Goal: Contribute content: Contribute content

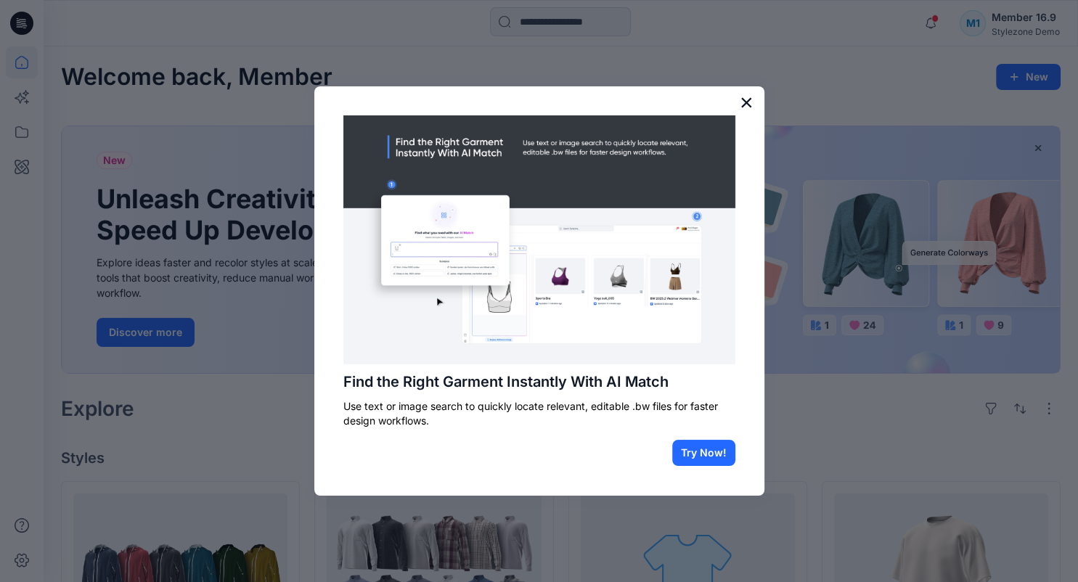
click at [743, 97] on button "×" at bounding box center [747, 102] width 14 height 23
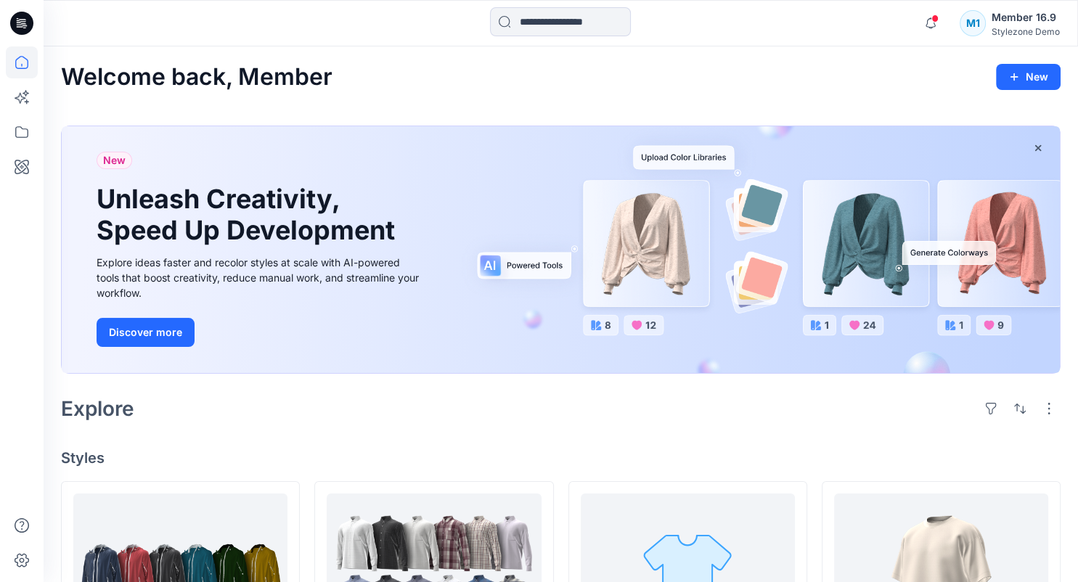
click at [1044, 25] on div "Member 16.9" at bounding box center [1026, 17] width 68 height 17
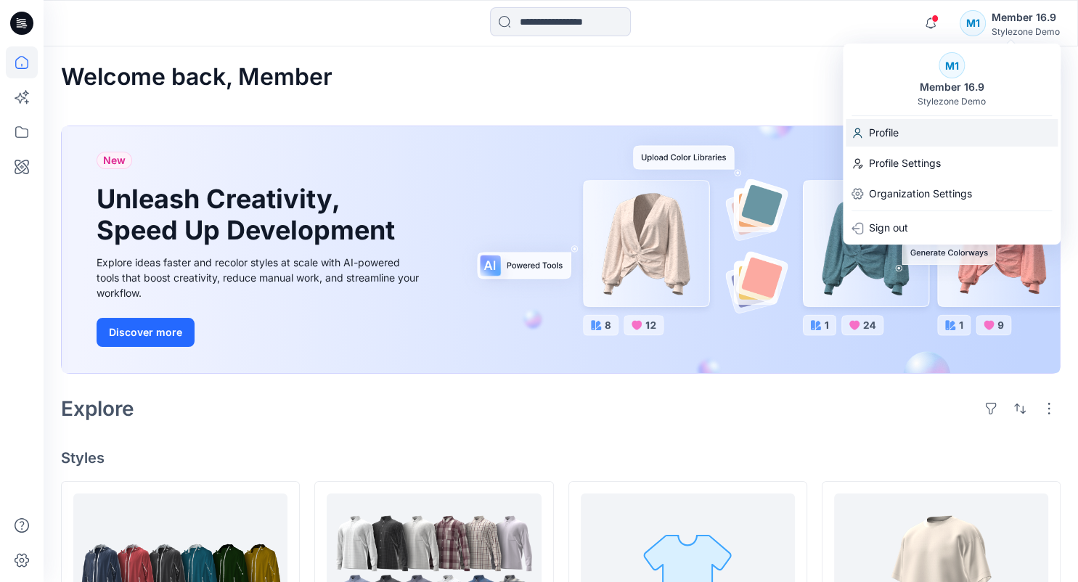
click at [924, 134] on div "Profile" at bounding box center [952, 133] width 212 height 28
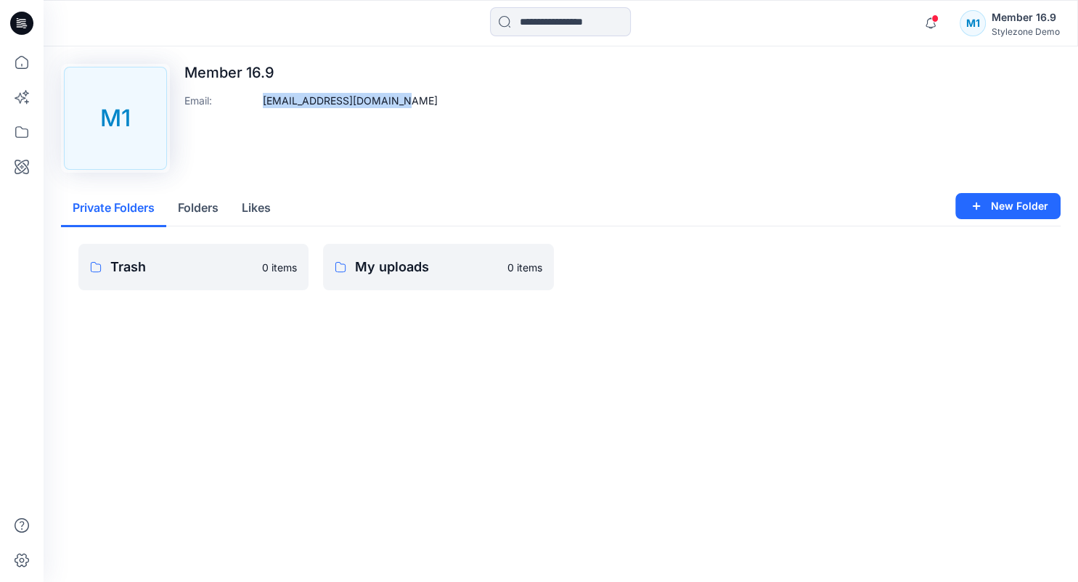
drag, startPoint x: 425, startPoint y: 102, endPoint x: 263, endPoint y: 105, distance: 162.7
click at [263, 105] on div "Upload Image M1 Member 16.9 Email : deploymem169@yopmail.com" at bounding box center [561, 118] width 1000 height 109
copy p "deploymem169@yopmail.com"
click at [931, 25] on icon "button" at bounding box center [931, 23] width 28 height 29
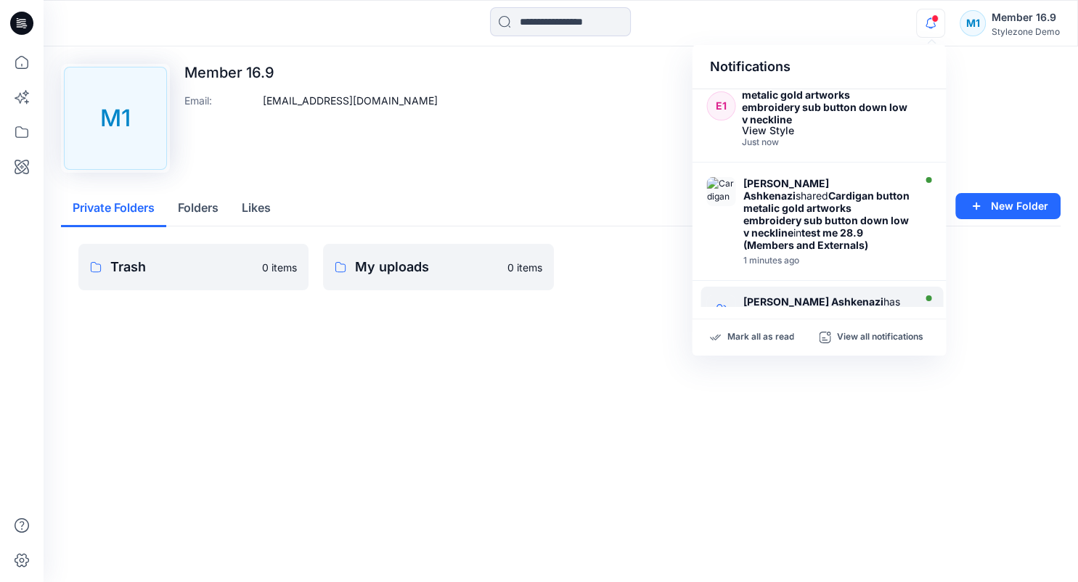
scroll to position [66, 0]
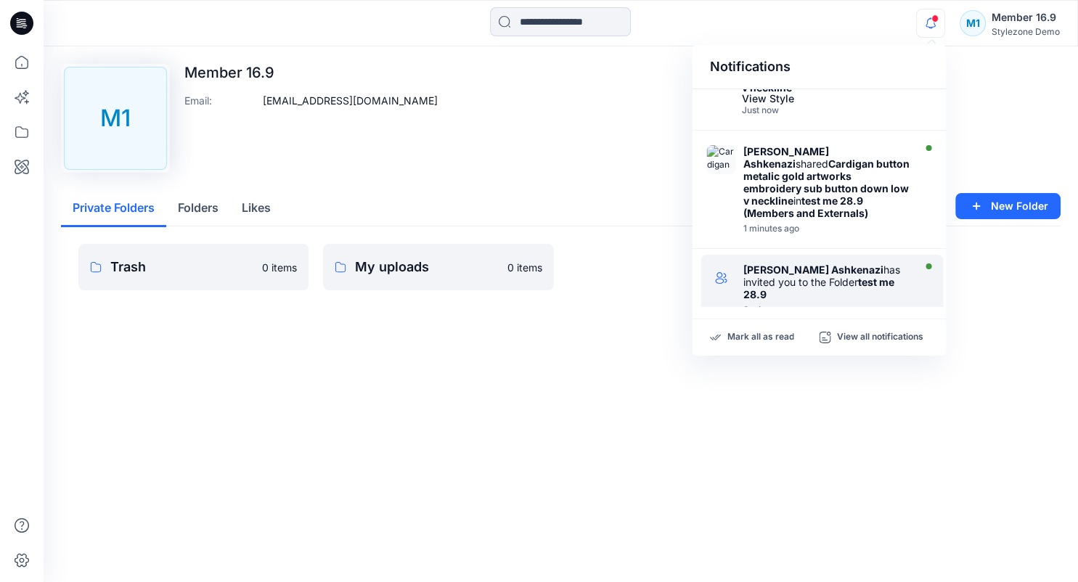
click at [818, 301] on div at bounding box center [826, 302] width 167 height 3
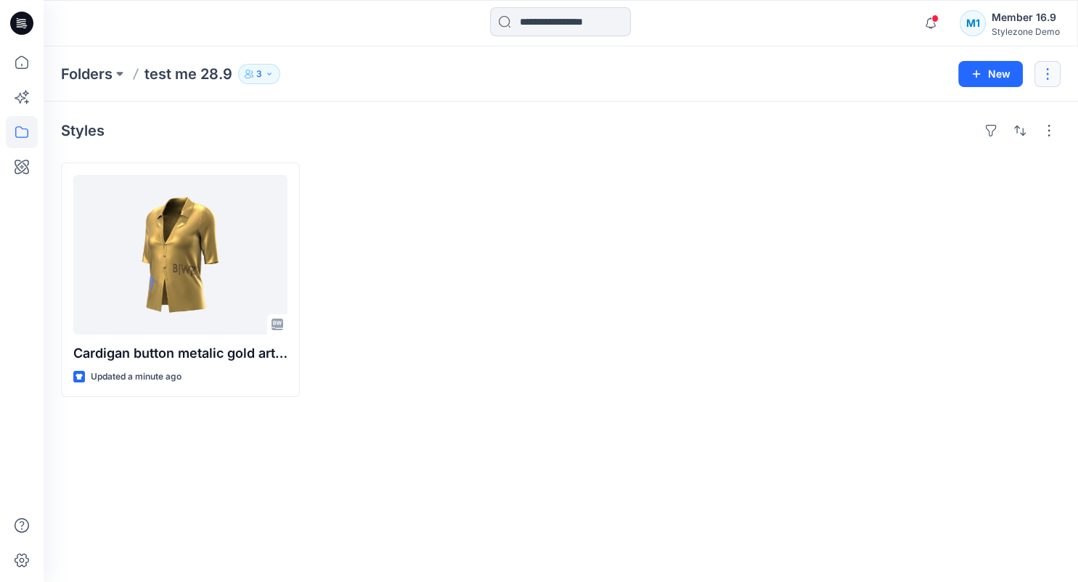
click at [1041, 74] on button "button" at bounding box center [1048, 74] width 26 height 26
click at [990, 113] on button "Edit" at bounding box center [979, 108] width 157 height 27
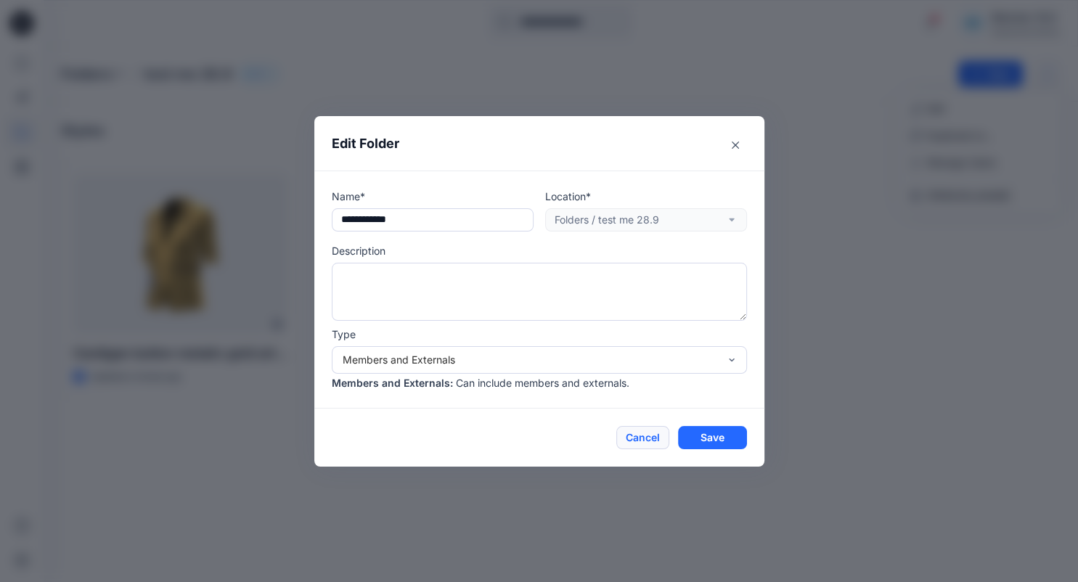
click at [635, 434] on button "Cancel" at bounding box center [642, 437] width 53 height 23
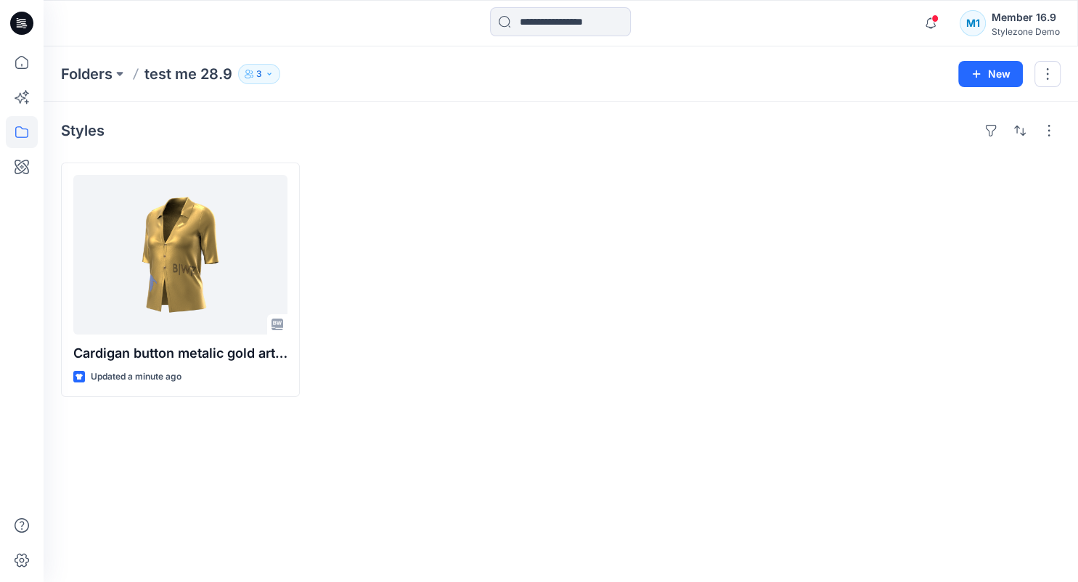
click at [254, 77] on button "3" at bounding box center [259, 74] width 42 height 20
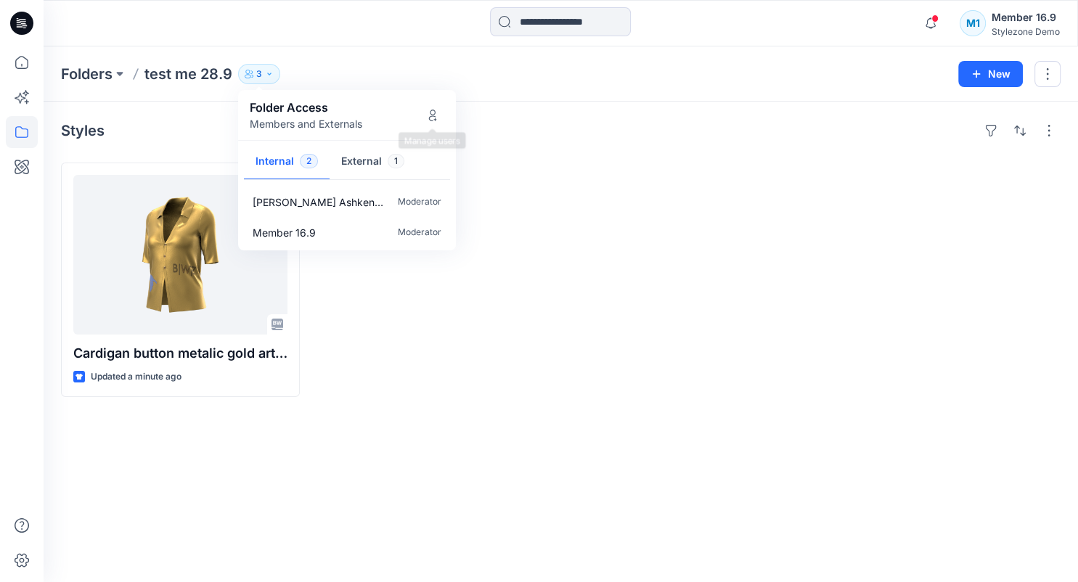
click at [444, 114] on div "Folder Access Members and Externals" at bounding box center [347, 115] width 218 height 50
click at [433, 118] on icon "Manage Users" at bounding box center [433, 116] width 12 height 12
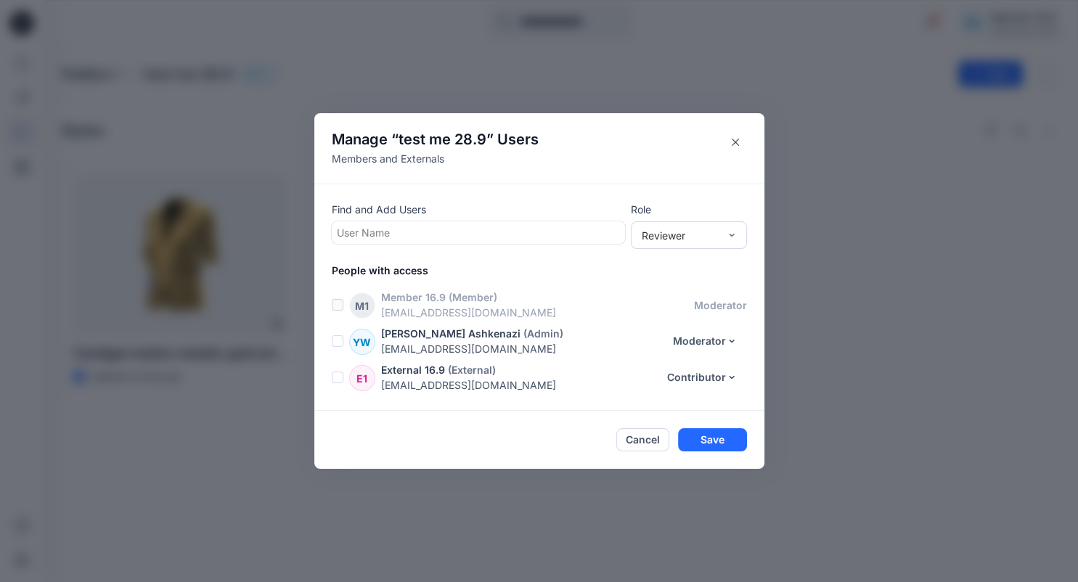
drag, startPoint x: 629, startPoint y: 443, endPoint x: 640, endPoint y: 427, distance: 19.8
click at [629, 443] on button "Cancel" at bounding box center [642, 439] width 53 height 23
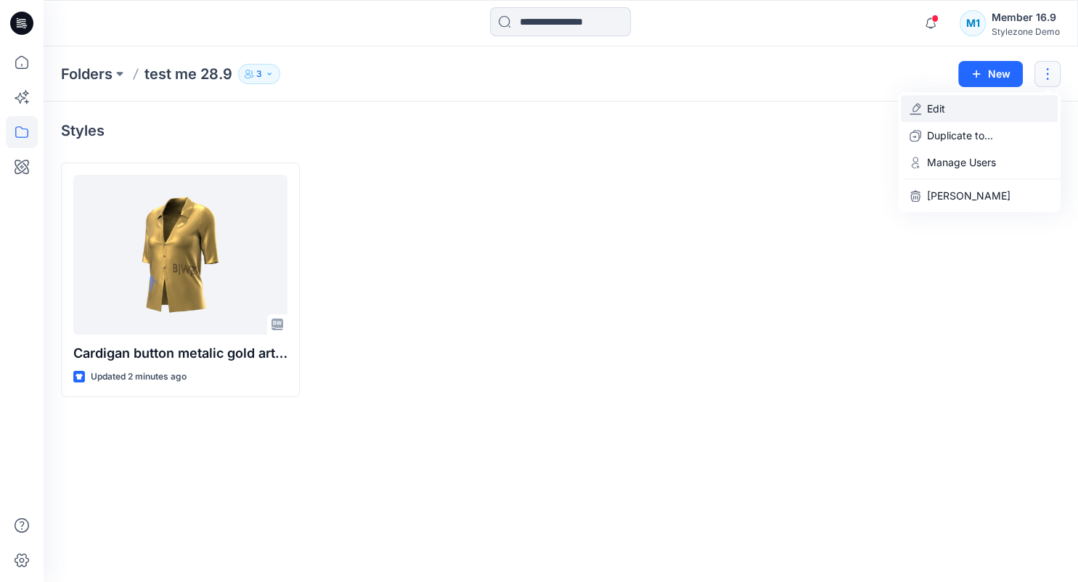
click at [974, 113] on button "Edit" at bounding box center [979, 108] width 157 height 27
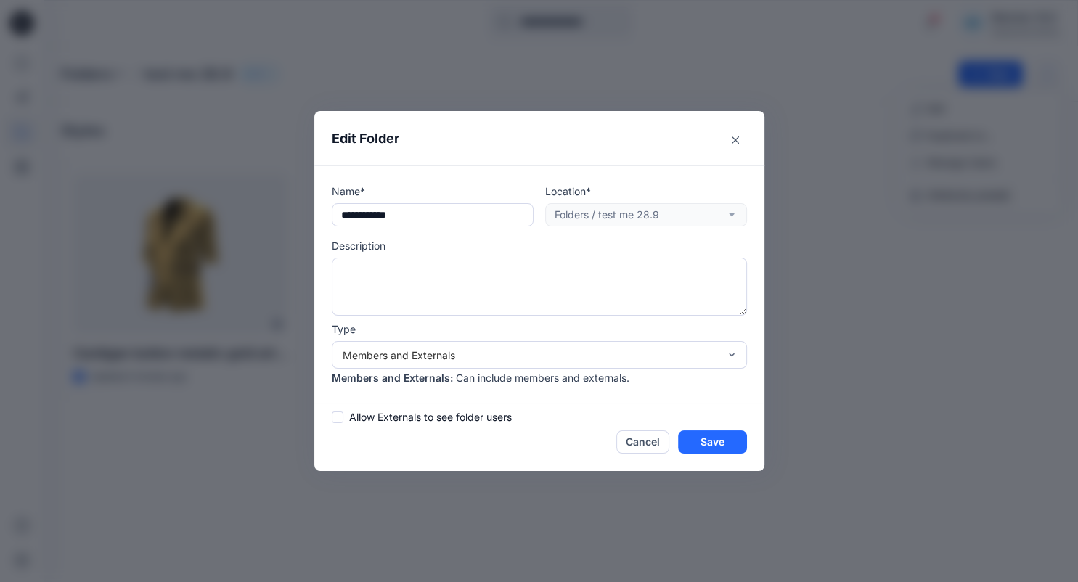
click at [445, 409] on span "Allow Externals to see folder users" at bounding box center [430, 416] width 163 height 15
click at [702, 443] on button "Save" at bounding box center [712, 442] width 69 height 23
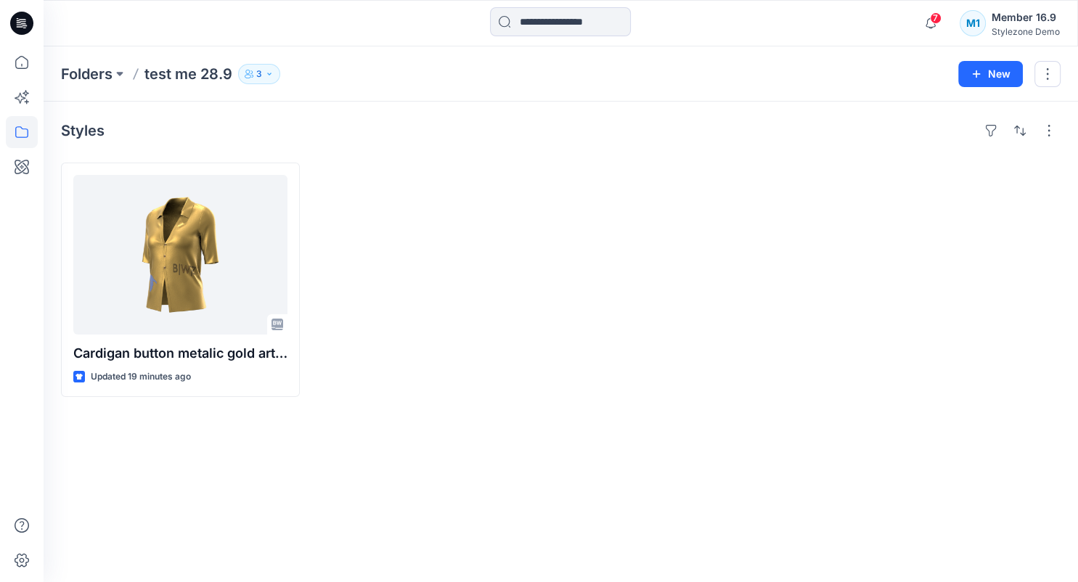
click at [1035, 22] on div "Member 16.9" at bounding box center [1026, 17] width 68 height 17
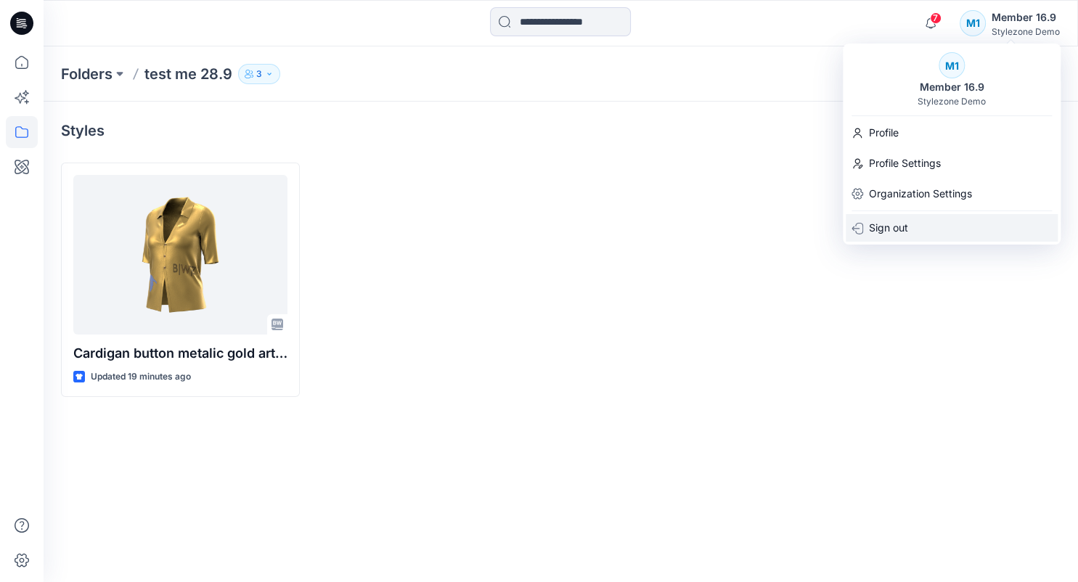
click at [926, 224] on div "Sign out" at bounding box center [952, 228] width 212 height 28
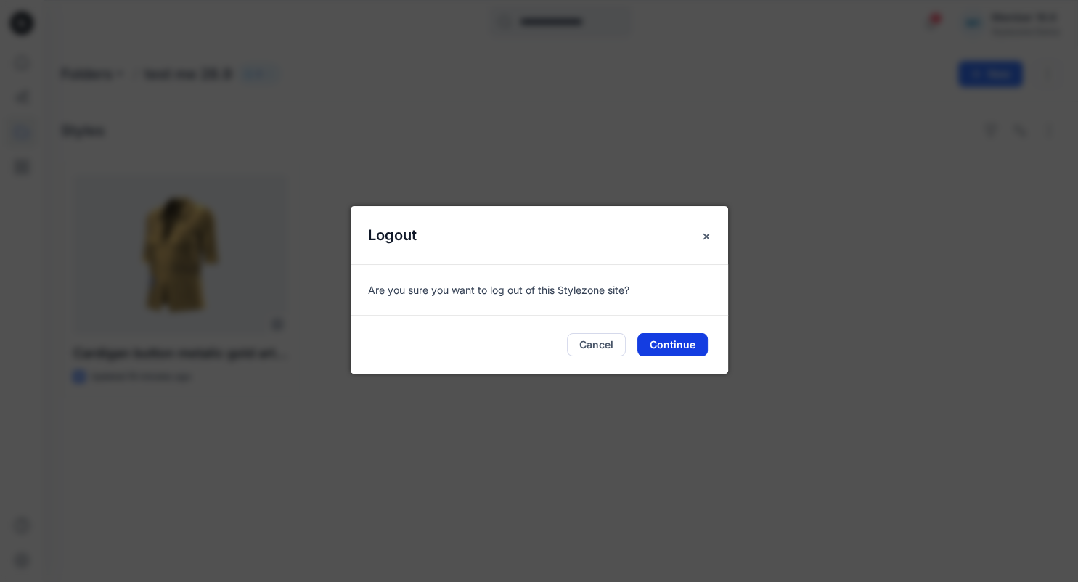
click at [672, 346] on button "Continue" at bounding box center [672, 344] width 70 height 23
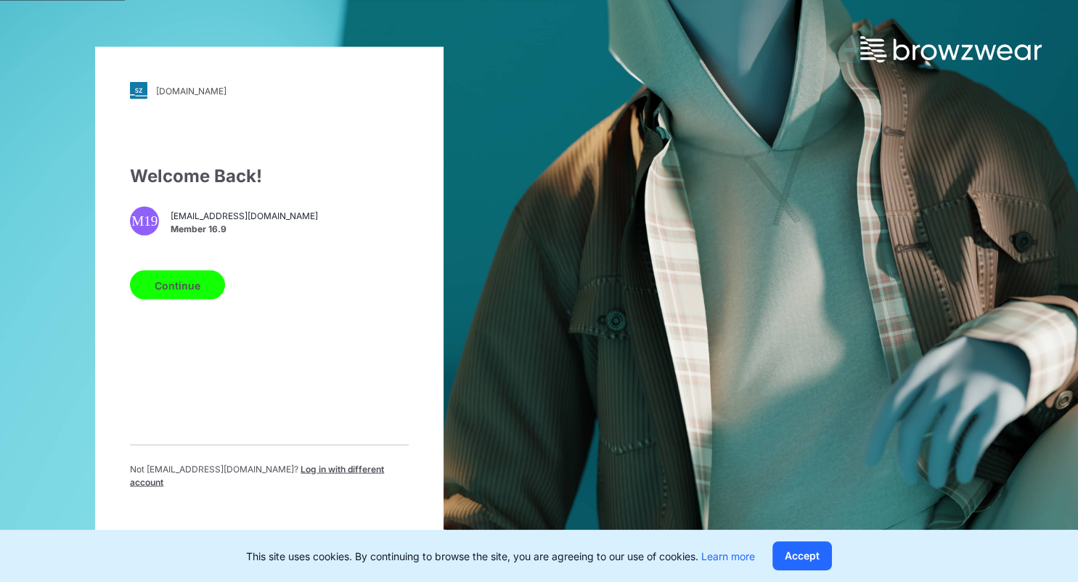
drag, startPoint x: 348, startPoint y: 476, endPoint x: 341, endPoint y: 419, distance: 57.8
click at [348, 475] on span "Log in with different account" at bounding box center [257, 476] width 254 height 24
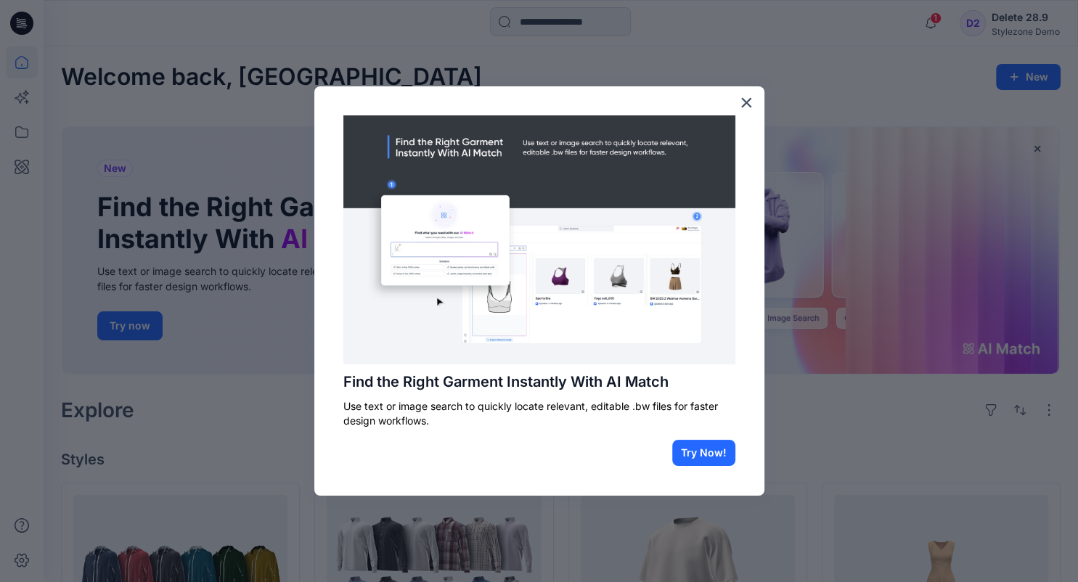
click at [746, 97] on button "×" at bounding box center [747, 102] width 14 height 23
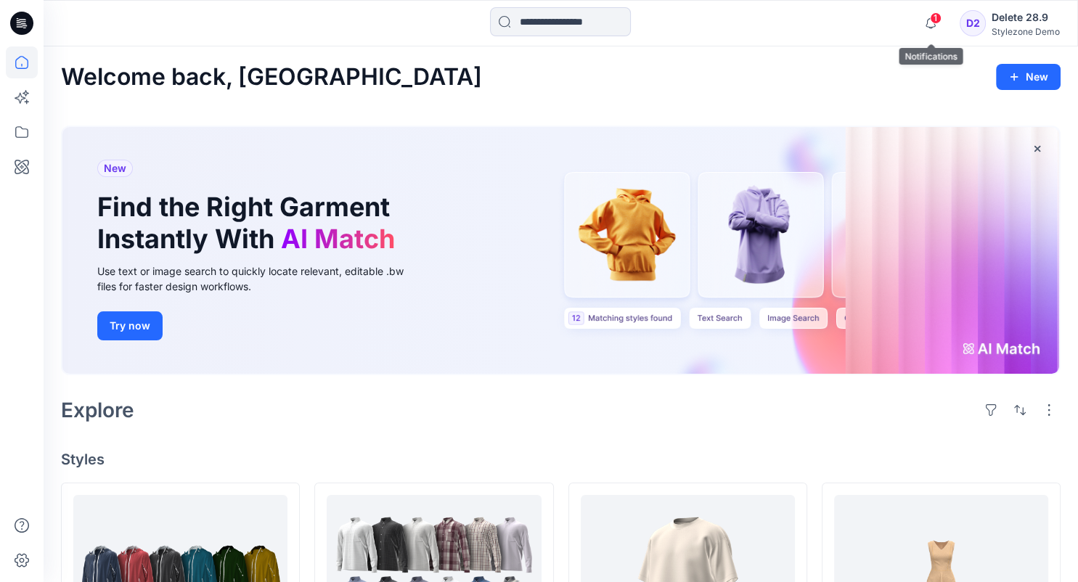
click at [936, 22] on span "1" at bounding box center [936, 18] width 12 height 12
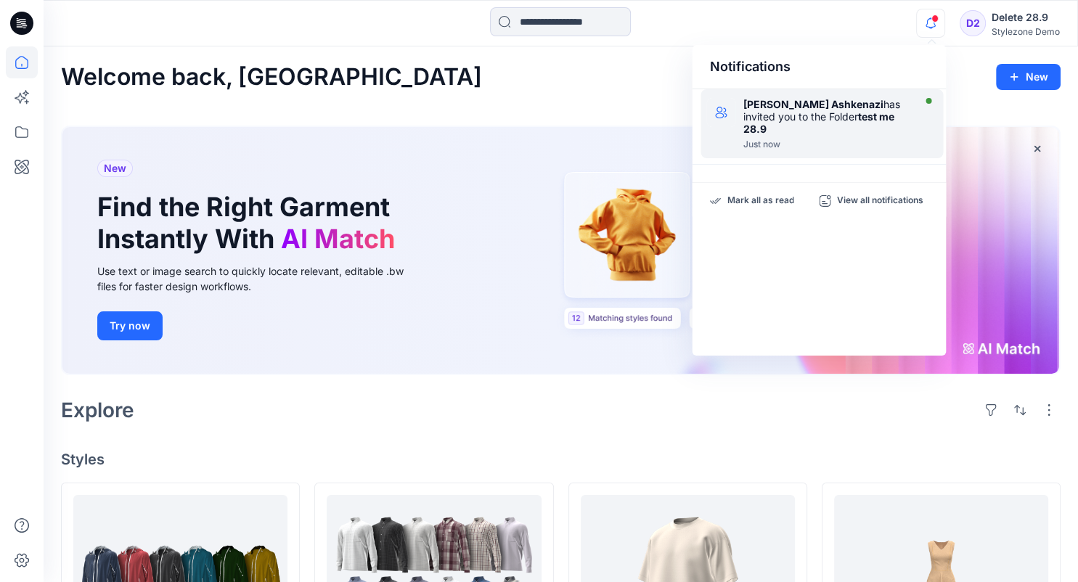
click at [845, 112] on strong "test me 28.9" at bounding box center [818, 122] width 151 height 25
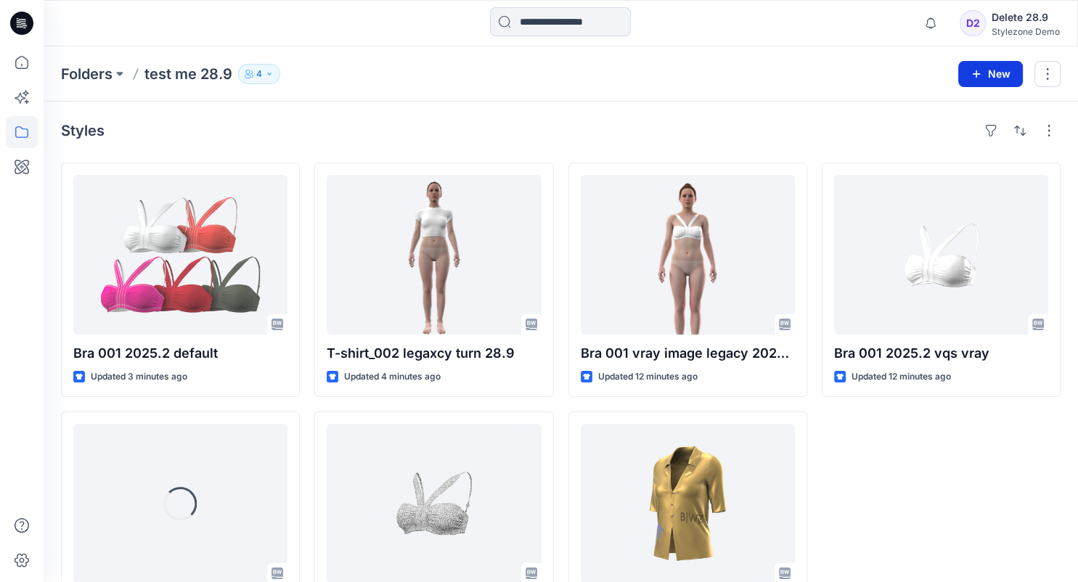
click at [980, 78] on icon "button" at bounding box center [977, 74] width 12 height 12
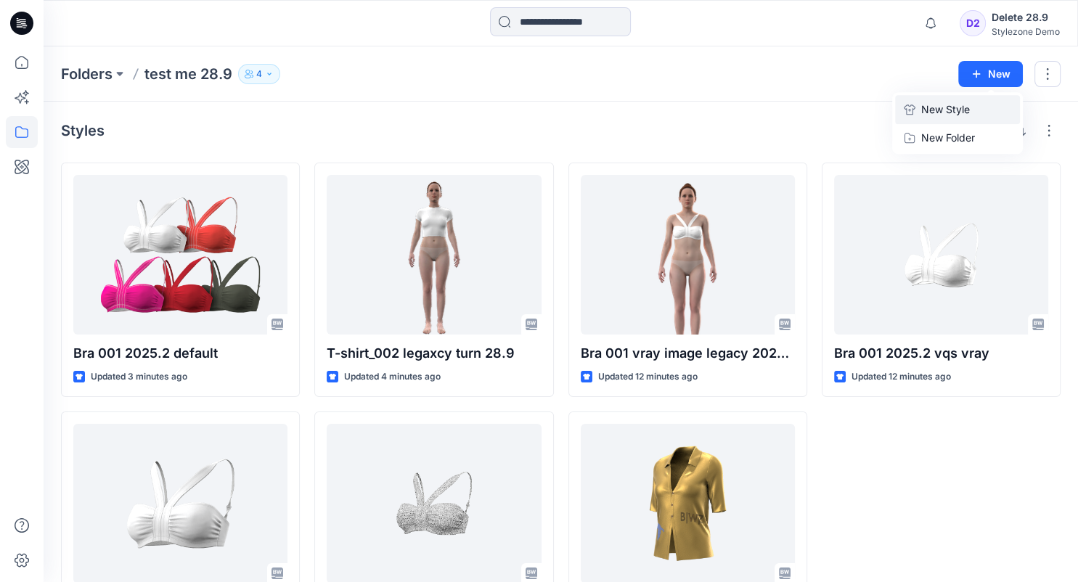
click at [947, 118] on p "New Style" at bounding box center [945, 109] width 49 height 17
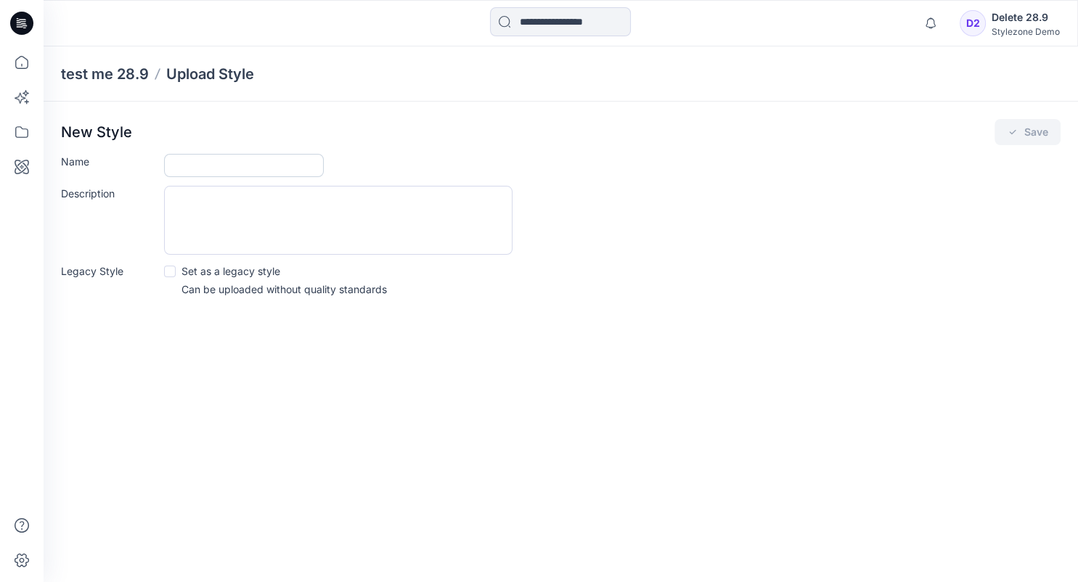
click at [228, 171] on input "Name" at bounding box center [244, 165] width 160 height 23
type input "**********"
click at [254, 190] on textarea "Description" at bounding box center [338, 220] width 349 height 69
type textarea "*"
type textarea "****"
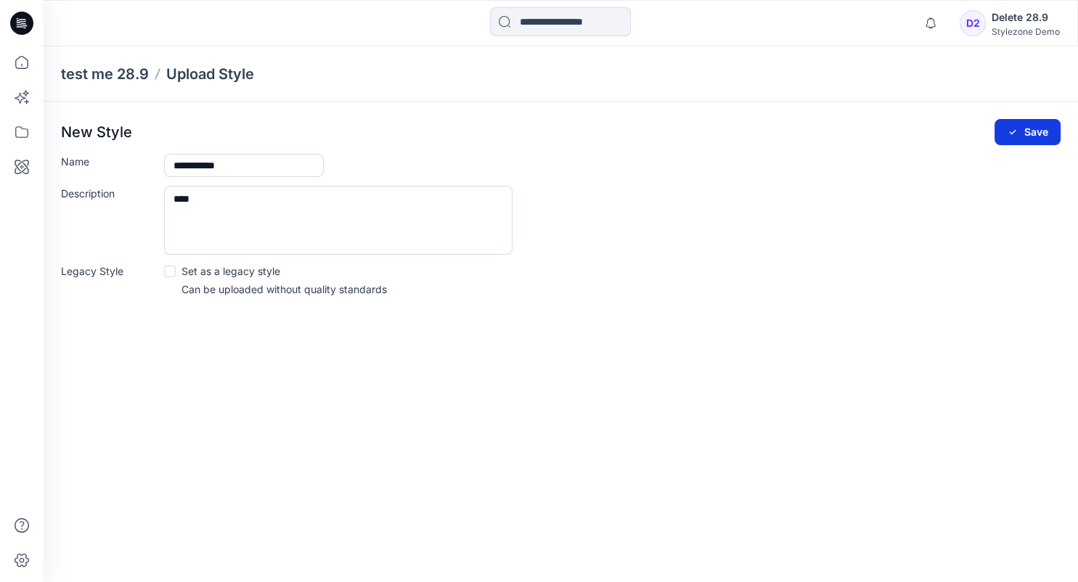
click at [1041, 136] on button "Save" at bounding box center [1028, 132] width 66 height 26
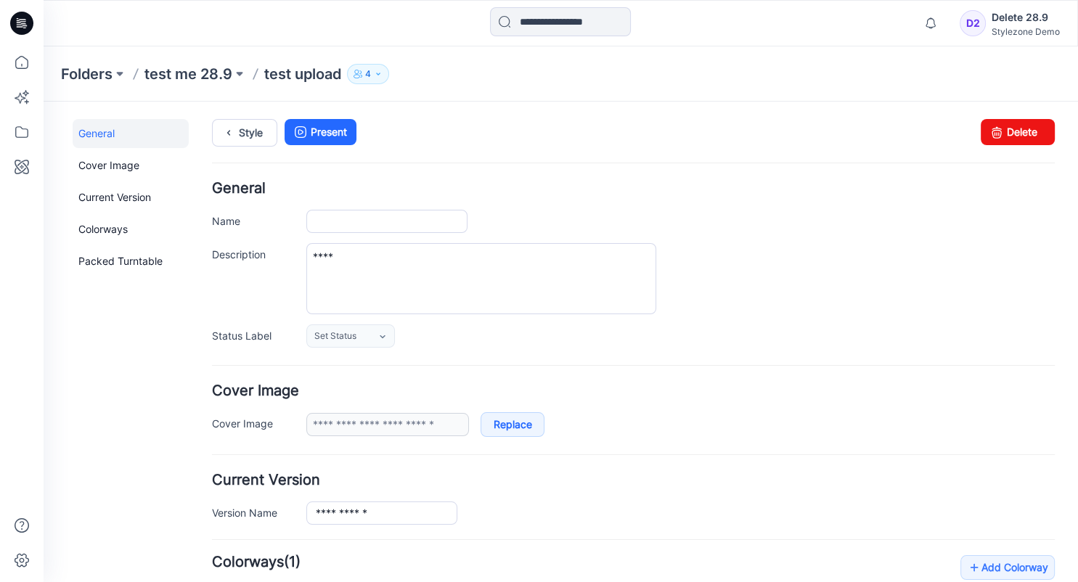
type input "**********"
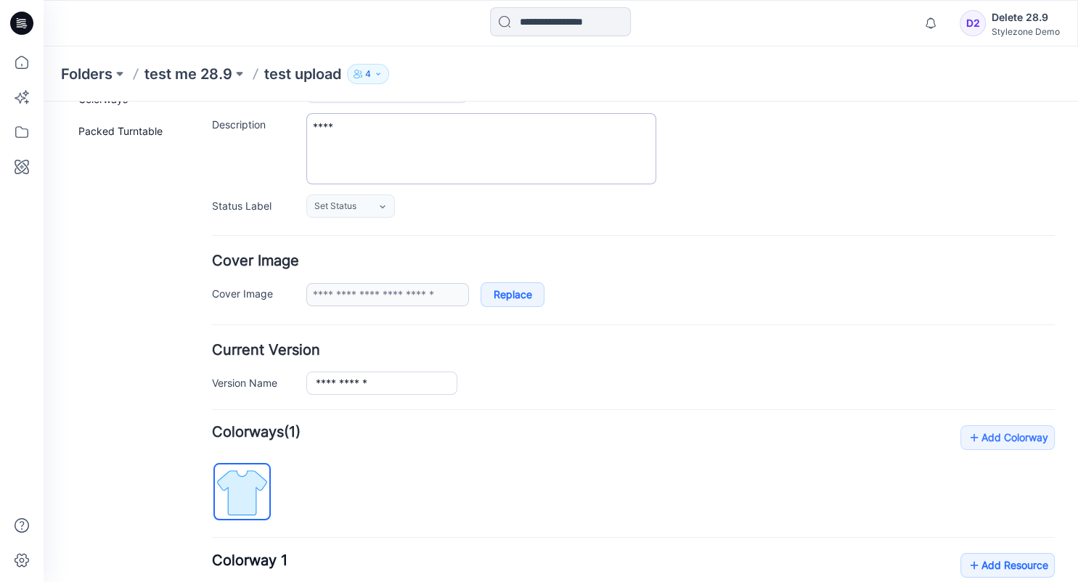
scroll to position [153, 0]
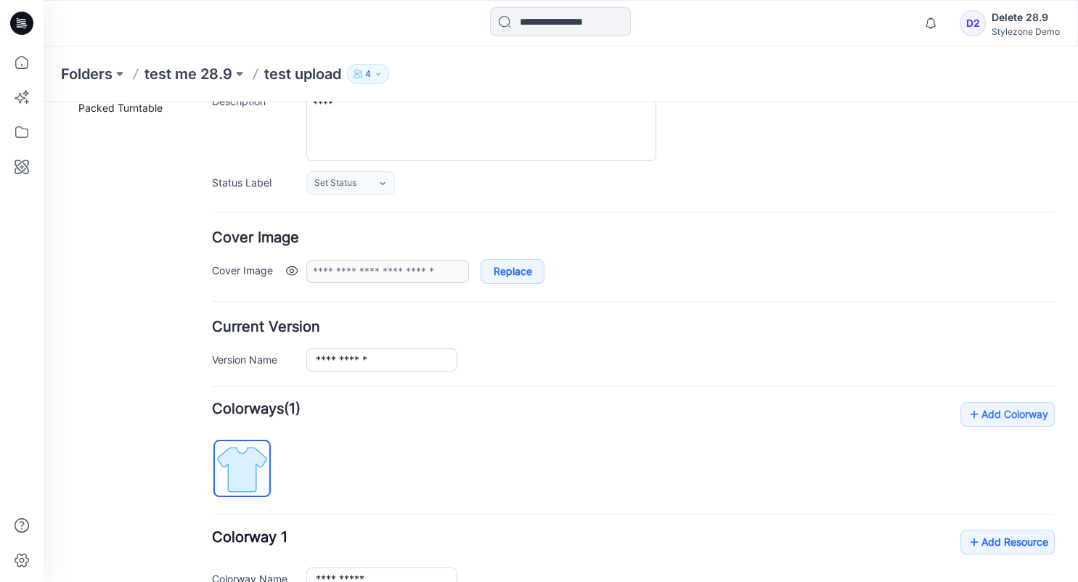
click at [290, 266] on link at bounding box center [292, 271] width 12 height 12
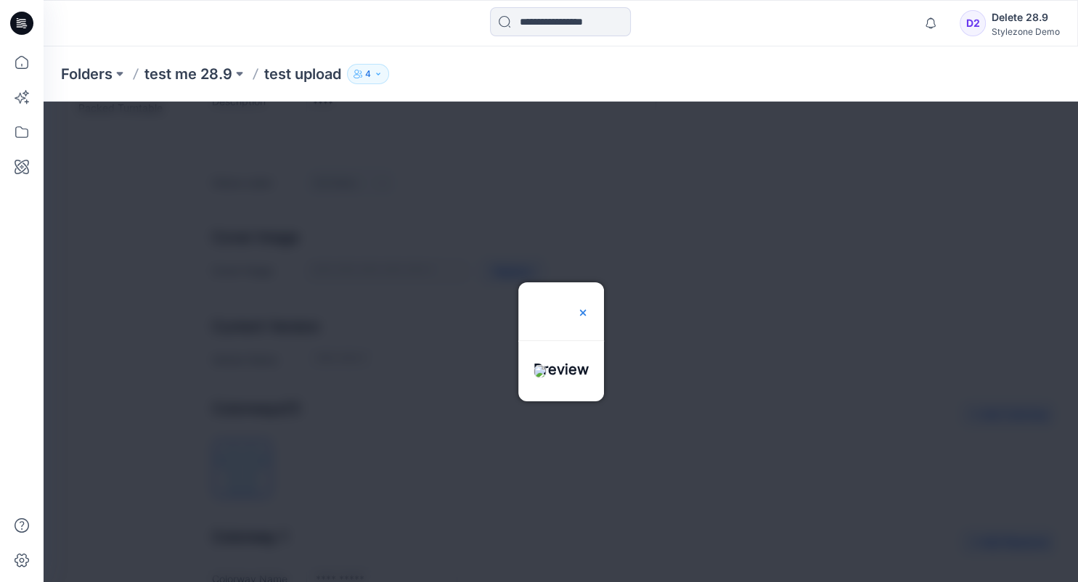
click at [589, 307] on img at bounding box center [583, 313] width 12 height 12
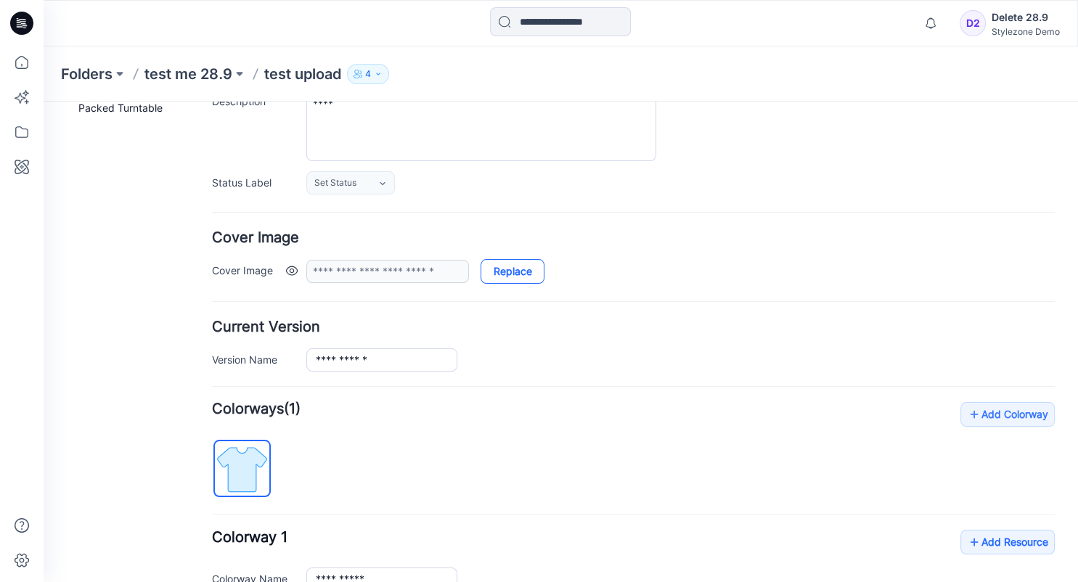
click at [518, 269] on link "Replace" at bounding box center [513, 271] width 64 height 25
click at [292, 269] on link at bounding box center [292, 271] width 12 height 12
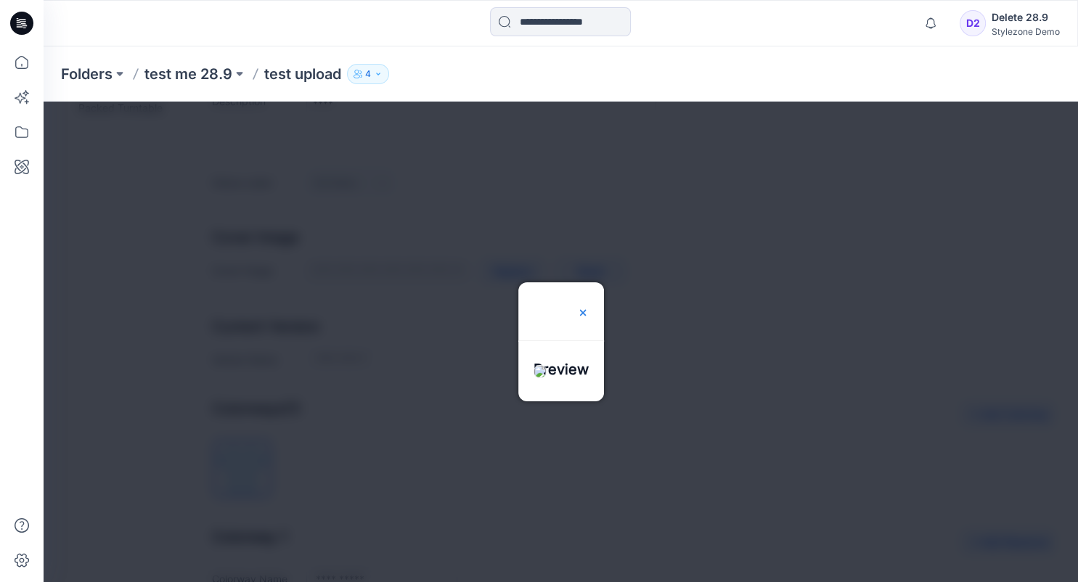
click at [589, 307] on img at bounding box center [583, 313] width 12 height 12
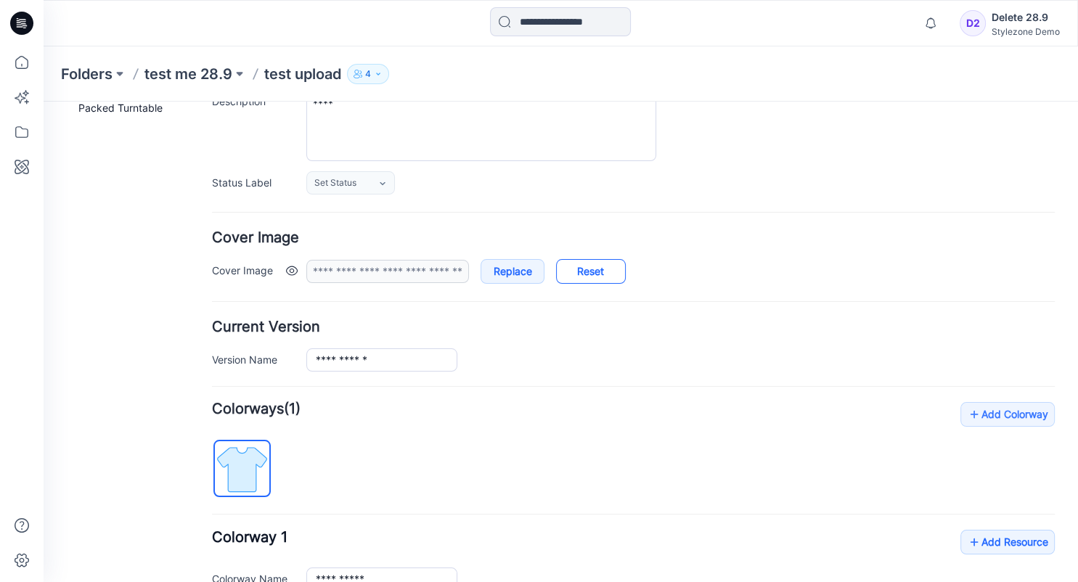
click at [608, 274] on link "Reset" at bounding box center [591, 271] width 70 height 25
type input "**********"
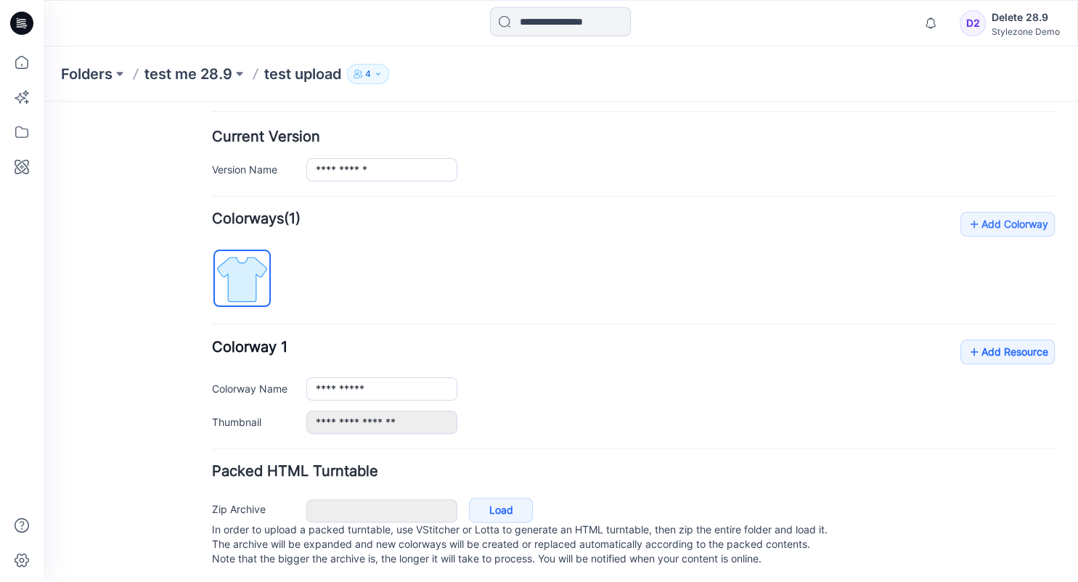
scroll to position [359, 0]
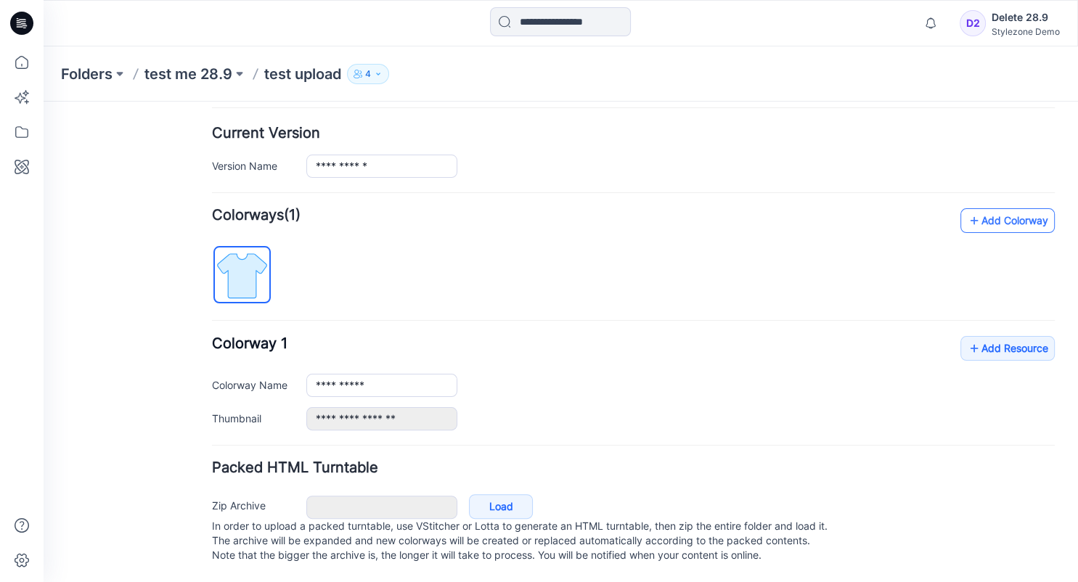
click at [1003, 208] on link "Add Colorway" at bounding box center [1008, 220] width 94 height 25
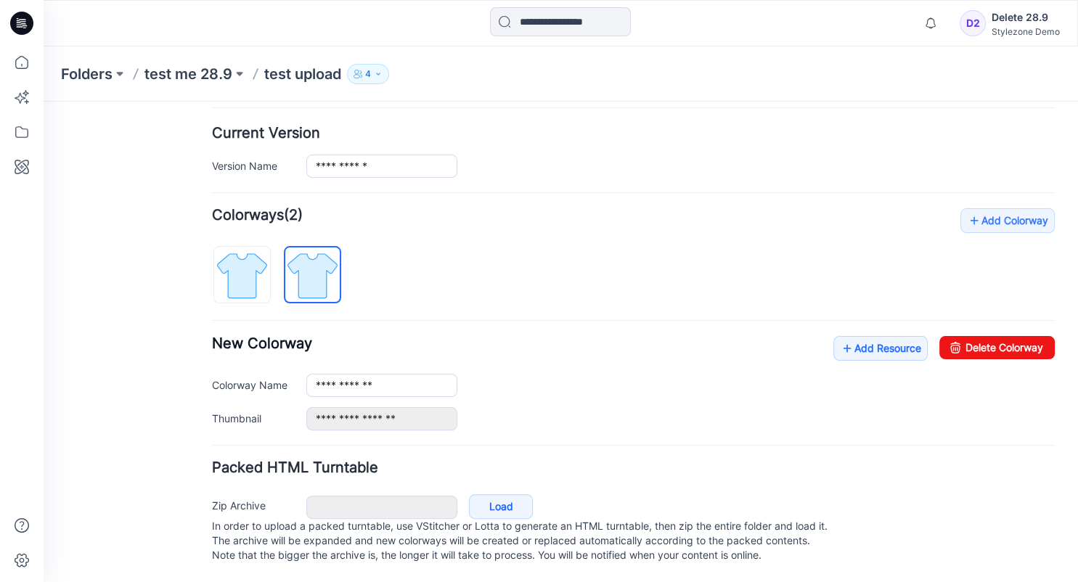
click at [753, 385] on div "**********" at bounding box center [633, 383] width 843 height 94
click at [1017, 336] on link "Delete Colorway" at bounding box center [997, 347] width 115 height 23
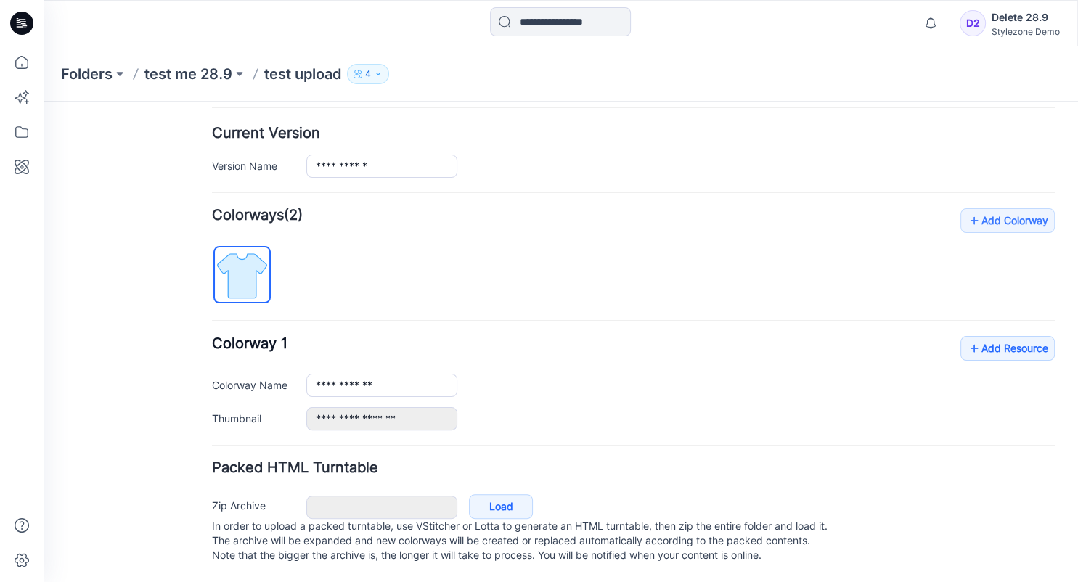
type input "**********"
click at [501, 494] on link "Load" at bounding box center [501, 506] width 64 height 25
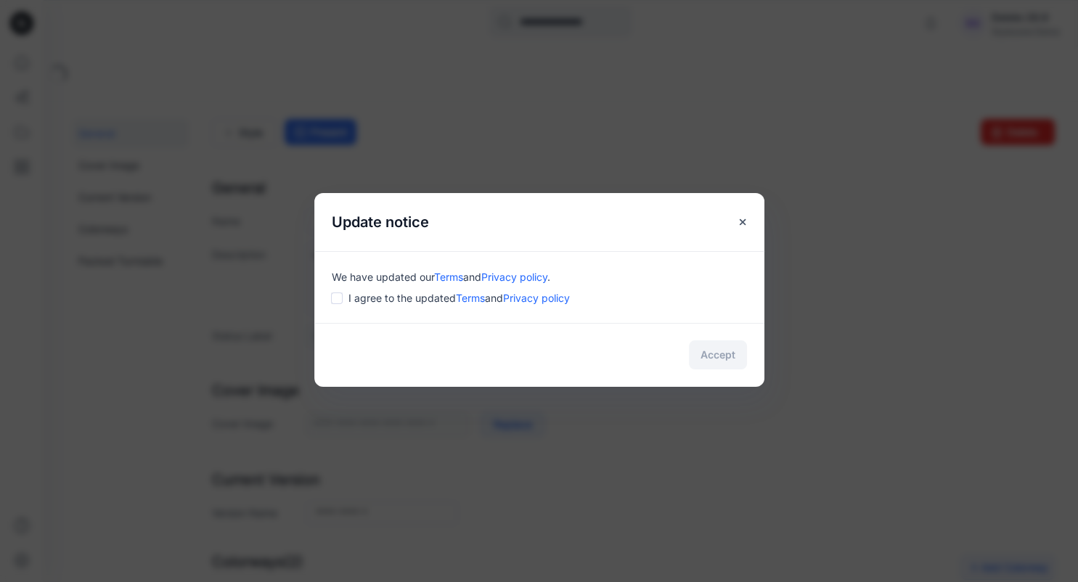
type input "**********"
type input "****"
type input "**********"
click at [713, 351] on button "Accept" at bounding box center [718, 355] width 58 height 29
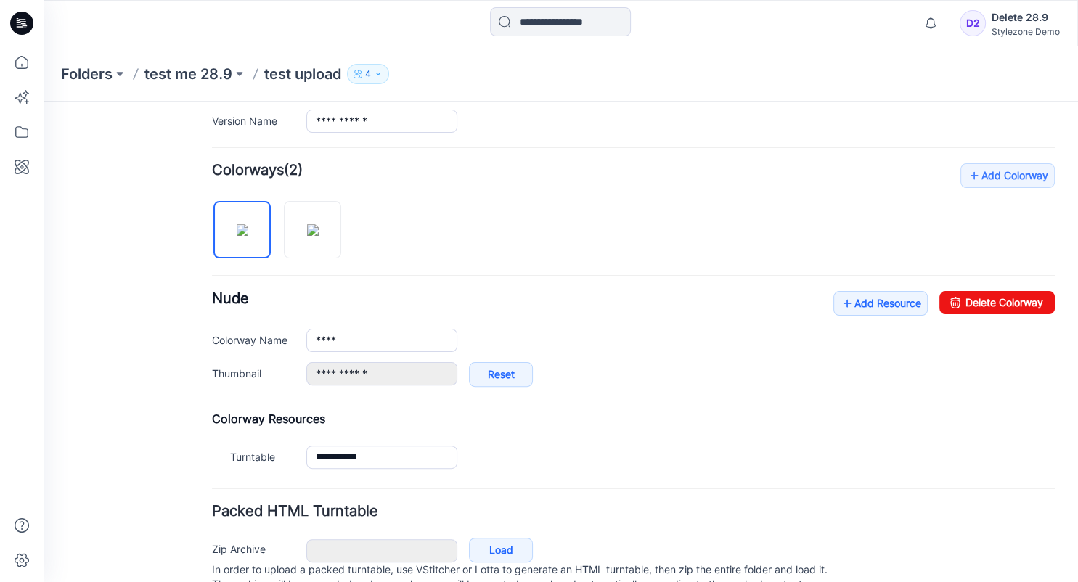
scroll to position [447, 0]
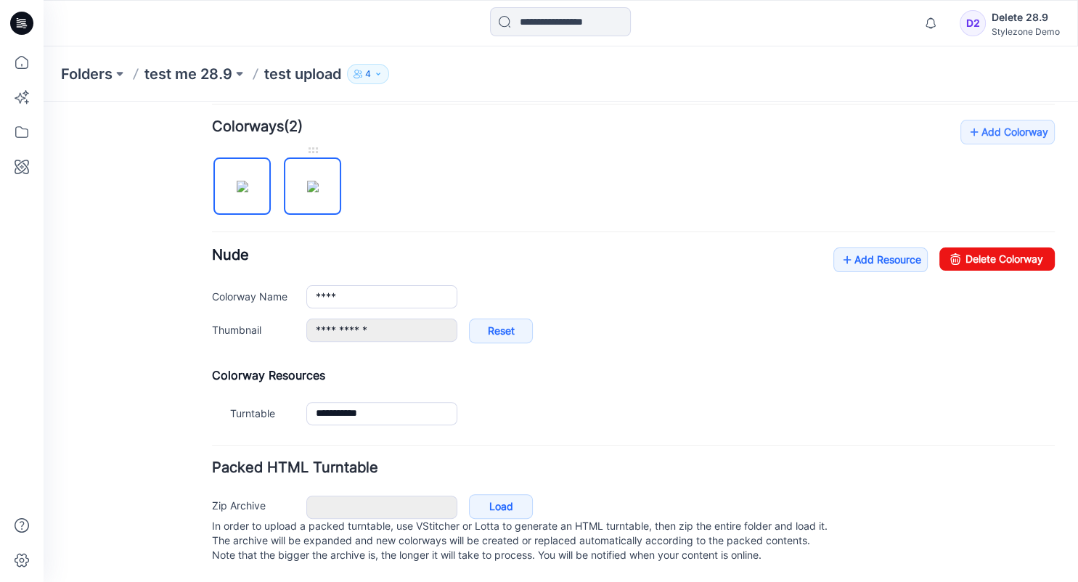
click at [307, 181] on img at bounding box center [313, 187] width 12 height 12
click at [248, 181] on img at bounding box center [243, 187] width 12 height 12
click at [846, 249] on link "Add Resource" at bounding box center [881, 260] width 94 height 25
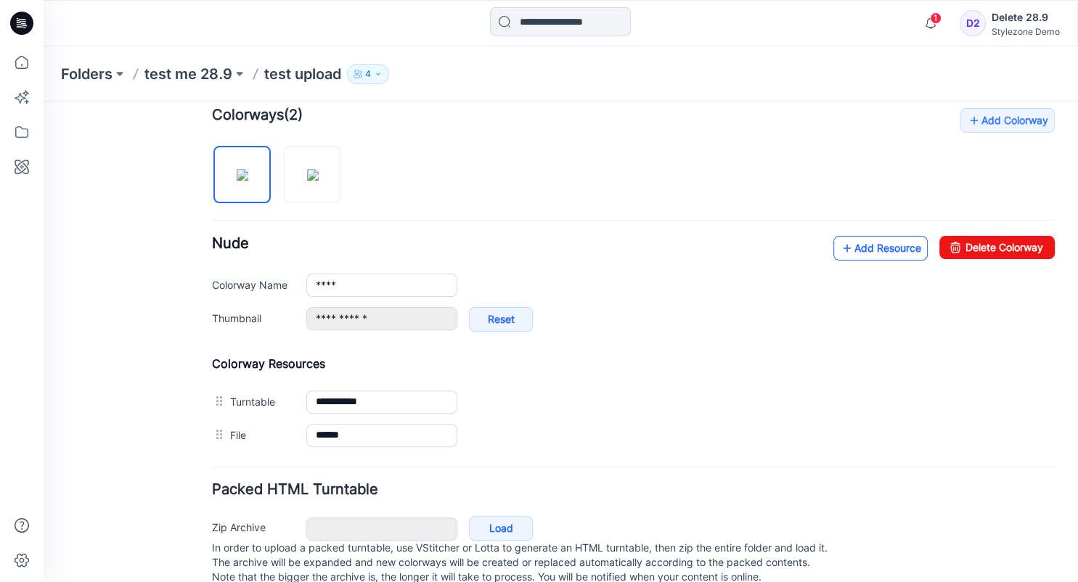
click at [847, 240] on link "Add Resource" at bounding box center [881, 248] width 94 height 25
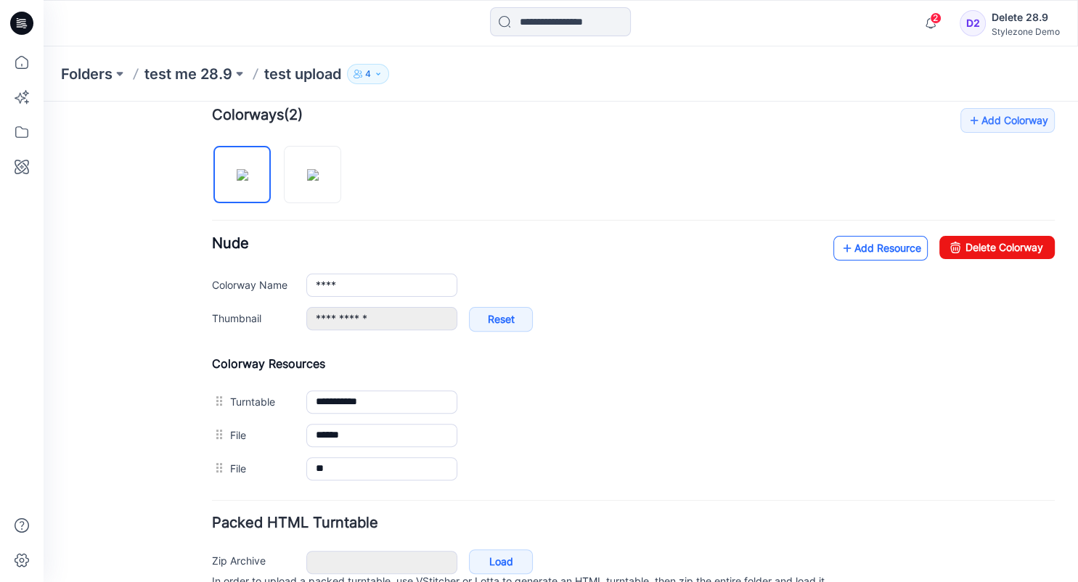
click at [857, 251] on link "Add Resource" at bounding box center [881, 248] width 94 height 25
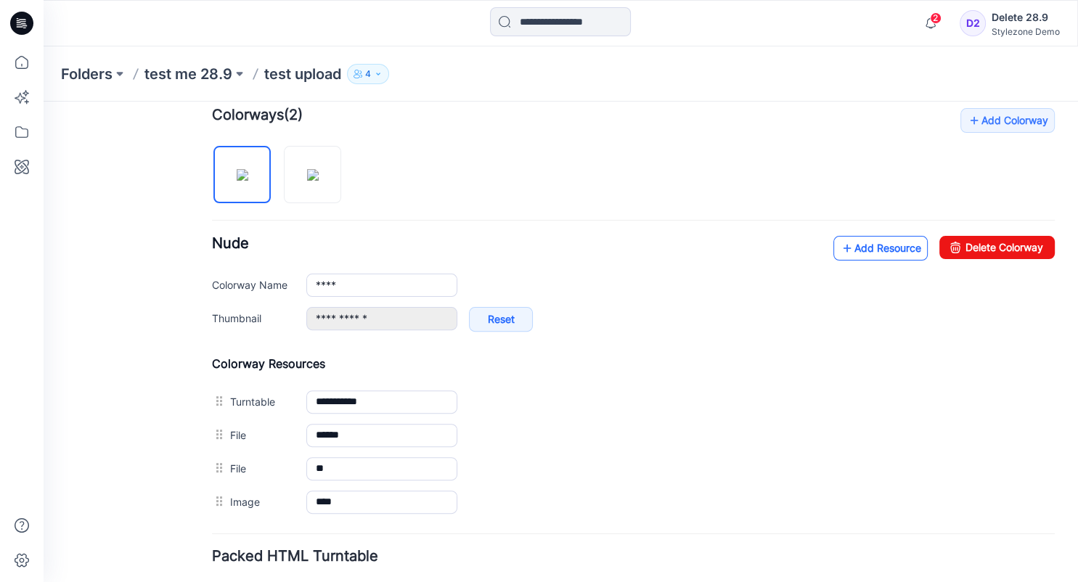
click at [855, 246] on link "Add Resource" at bounding box center [881, 248] width 94 height 25
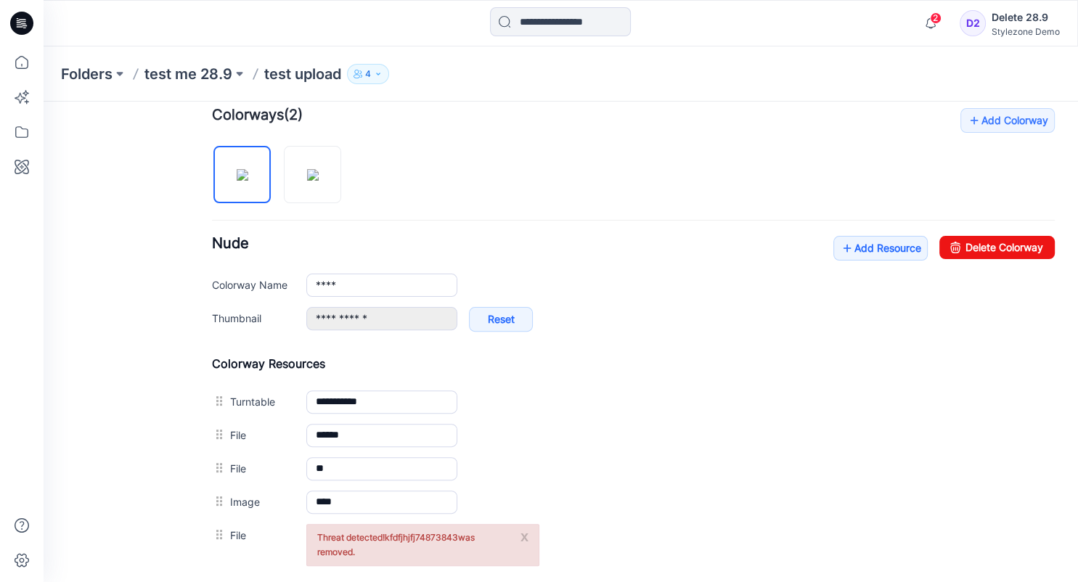
click at [527, 532] on button "x" at bounding box center [525, 536] width 8 height 15
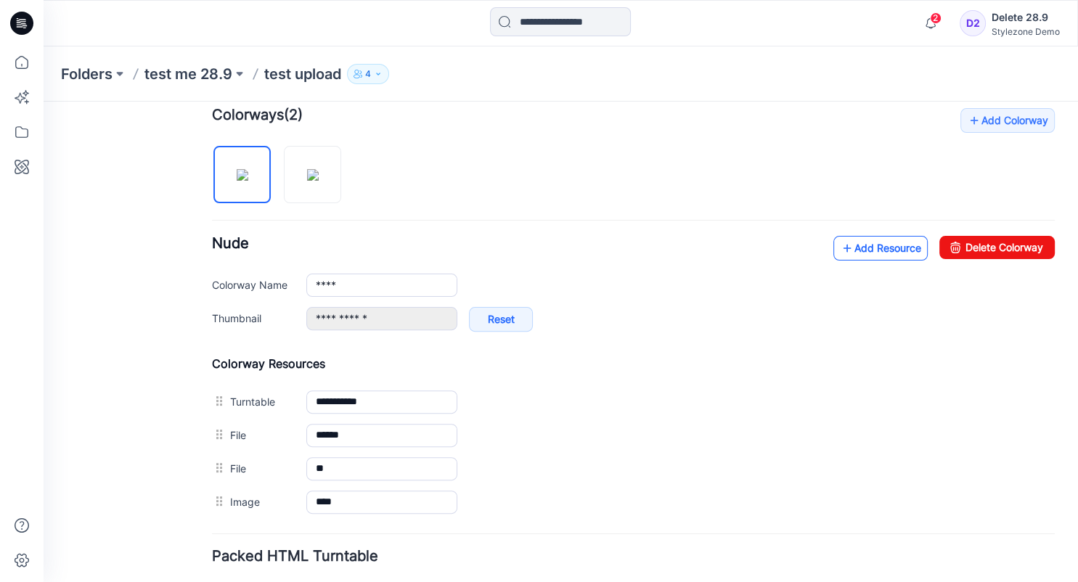
click at [855, 253] on link "Add Resource" at bounding box center [881, 248] width 94 height 25
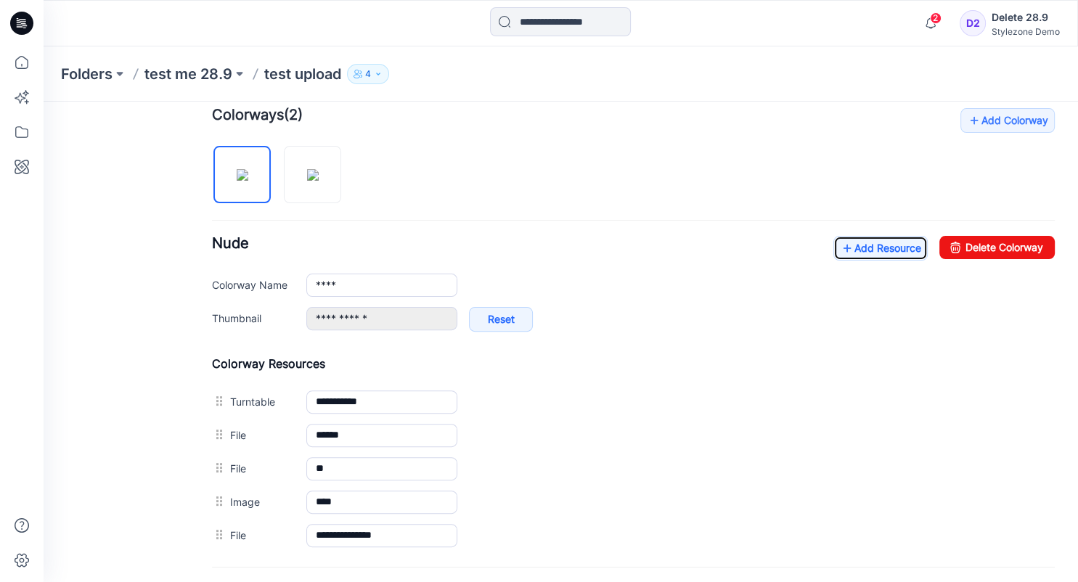
scroll to position [580, 0]
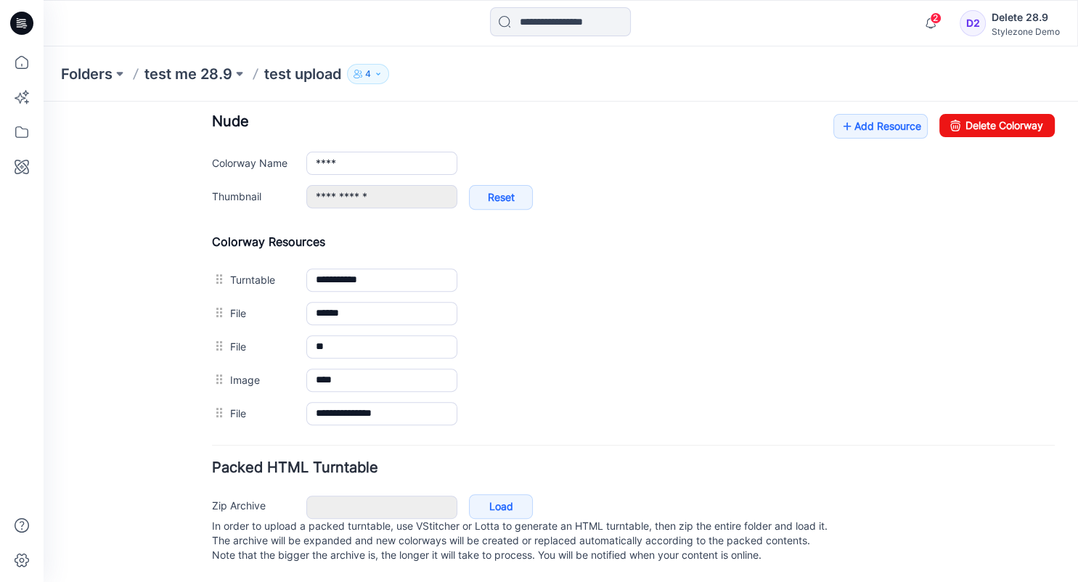
click at [44, 102] on label "Add to all colorways" at bounding box center [44, 102] width 0 height 0
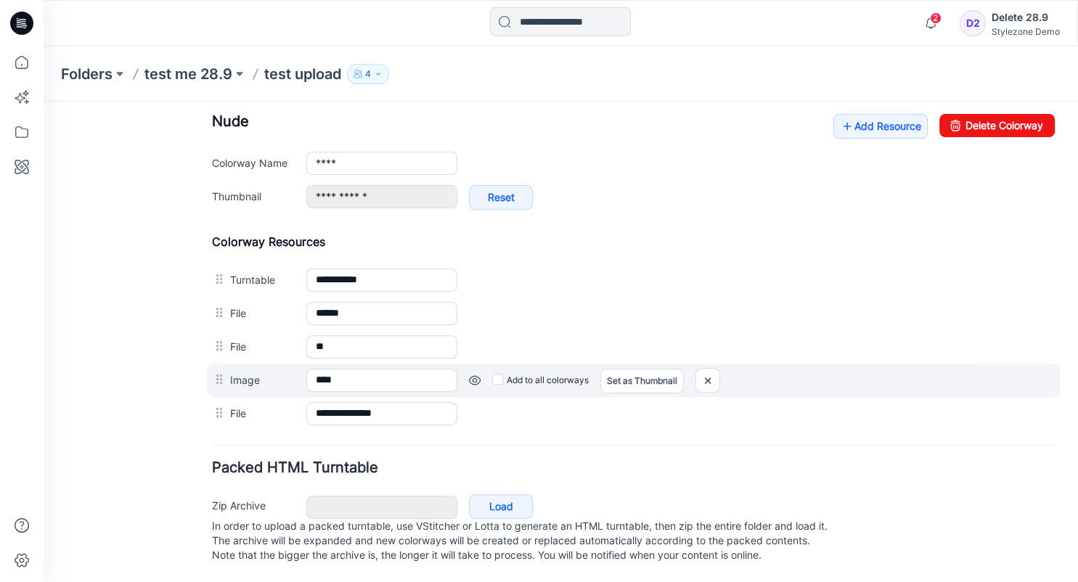
click at [476, 375] on link at bounding box center [475, 381] width 12 height 12
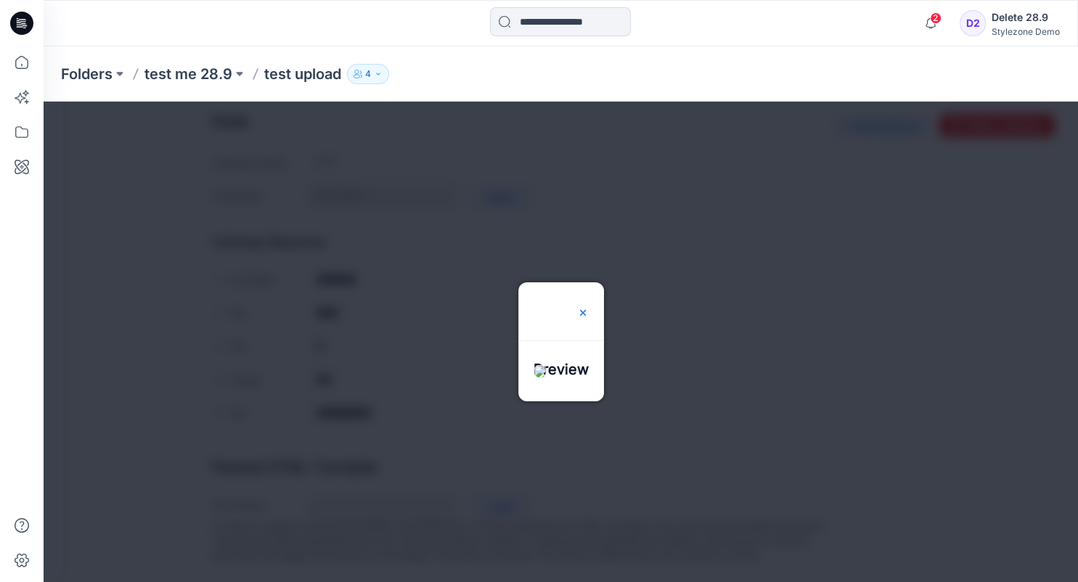
click at [589, 307] on img at bounding box center [583, 313] width 12 height 12
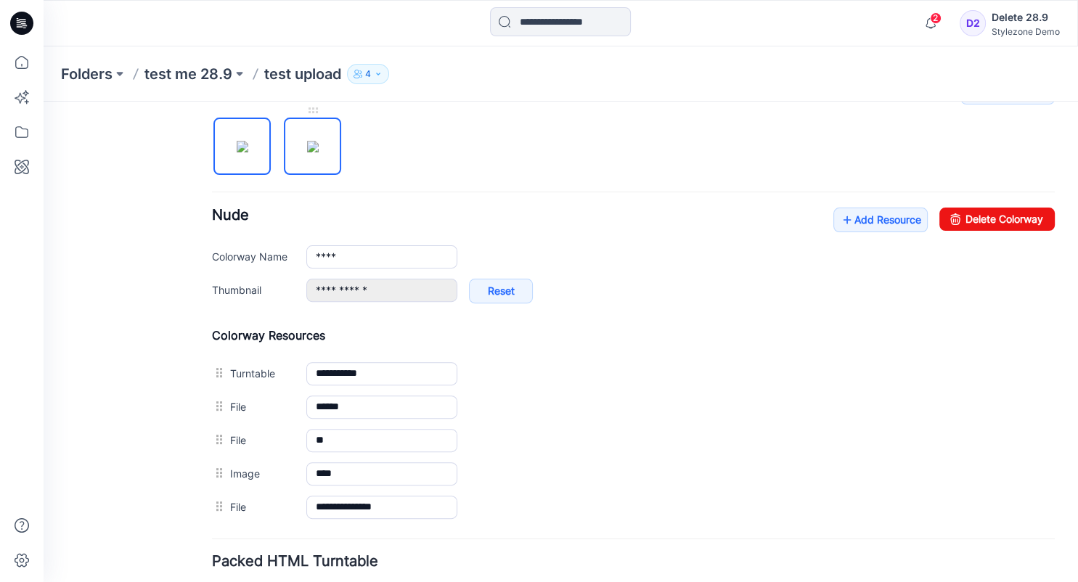
scroll to position [427, 0]
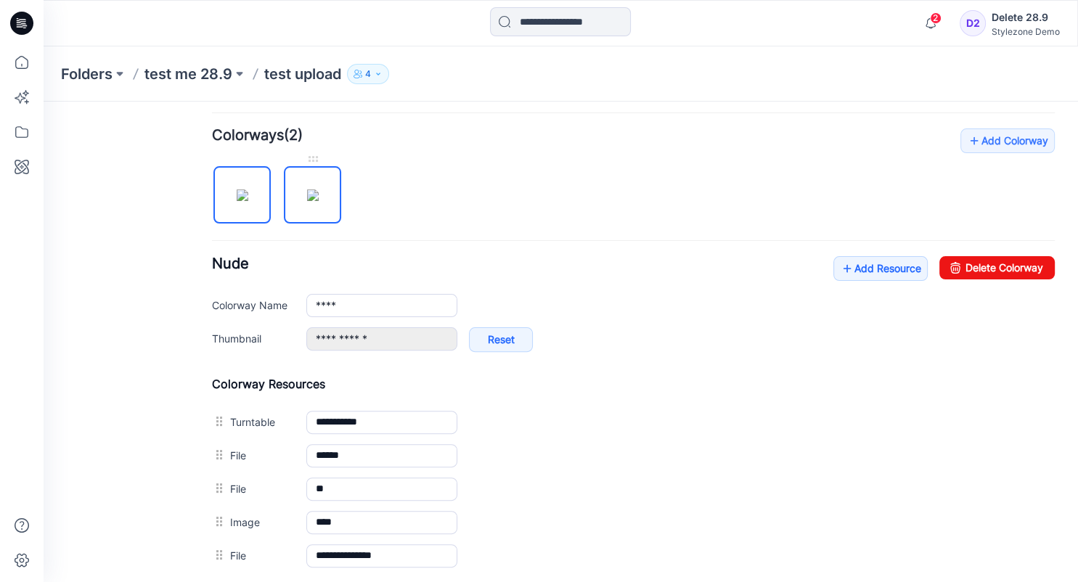
click at [319, 201] on img at bounding box center [313, 196] width 12 height 12
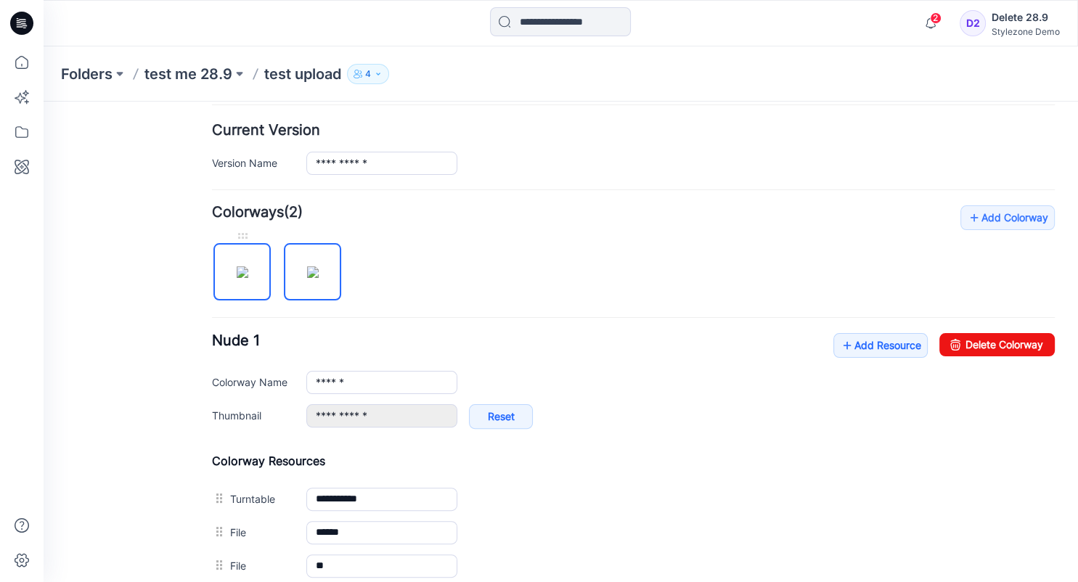
click at [248, 272] on img at bounding box center [243, 272] width 12 height 12
type input "****"
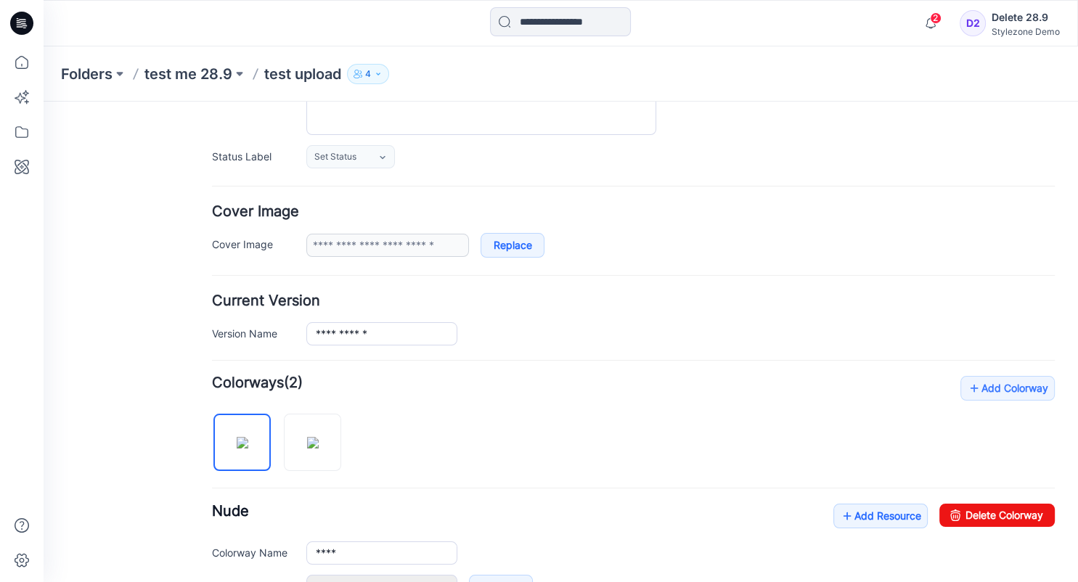
scroll to position [0, 0]
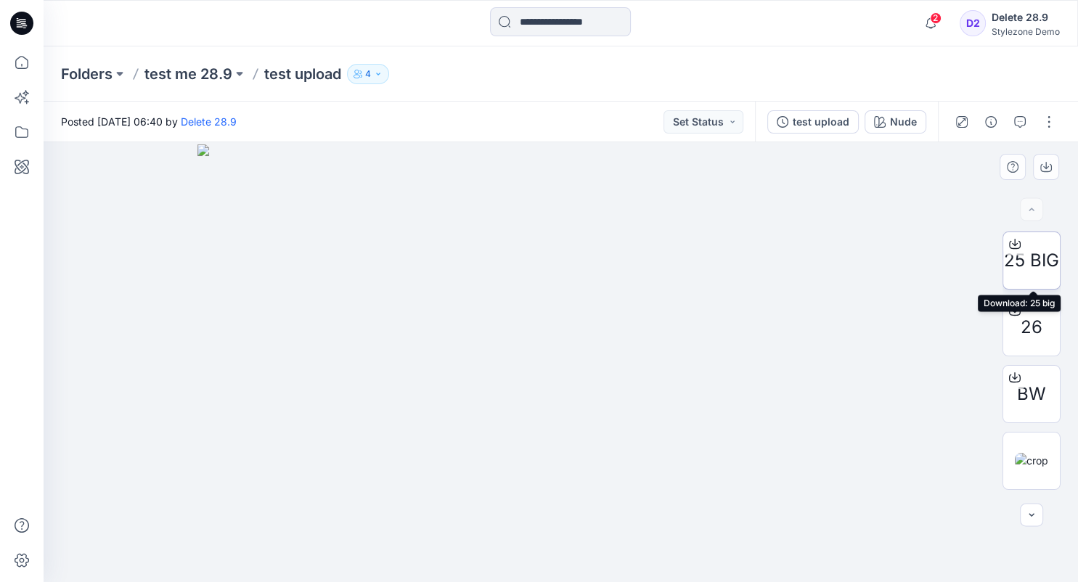
click at [1016, 245] on icon at bounding box center [1015, 244] width 12 height 12
click at [1014, 308] on icon at bounding box center [1015, 311] width 12 height 12
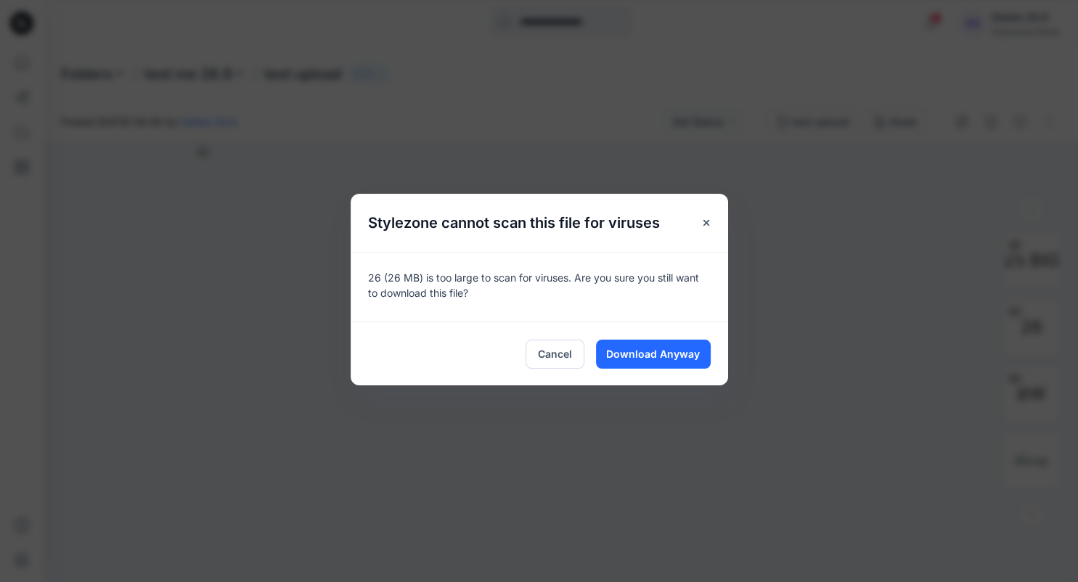
click at [713, 356] on div "Cancel Download Anyway" at bounding box center [540, 354] width 378 height 64
click at [698, 356] on button "Download Anyway" at bounding box center [653, 354] width 115 height 29
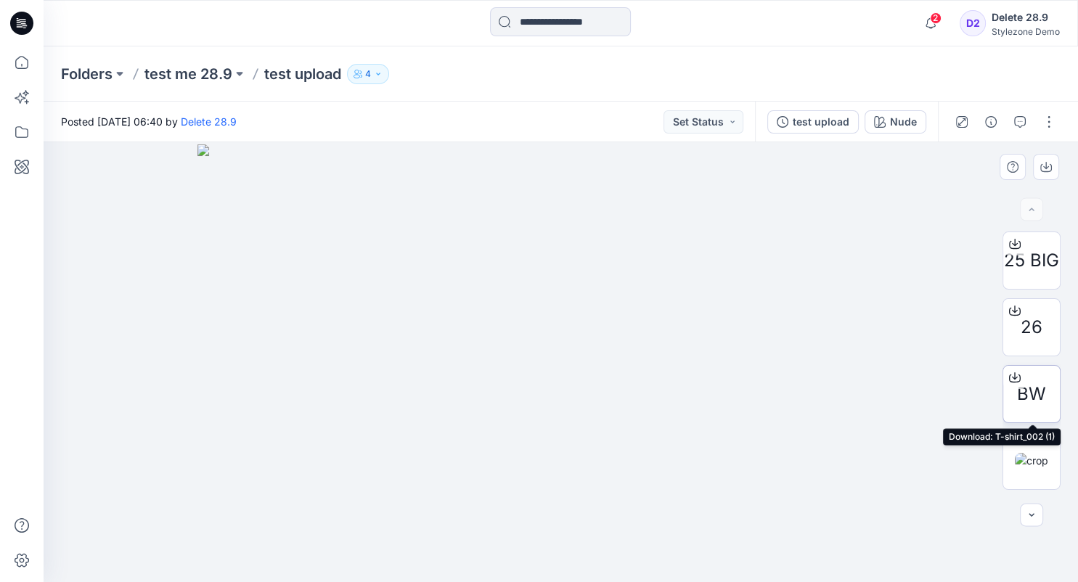
click at [1013, 375] on icon at bounding box center [1015, 378] width 12 height 12
click at [910, 315] on img at bounding box center [560, 363] width 726 height 438
click at [875, 73] on div "Folders test me 28.9 test upload 4" at bounding box center [504, 74] width 887 height 20
click at [22, 65] on icon at bounding box center [21, 65] width 1 height 3
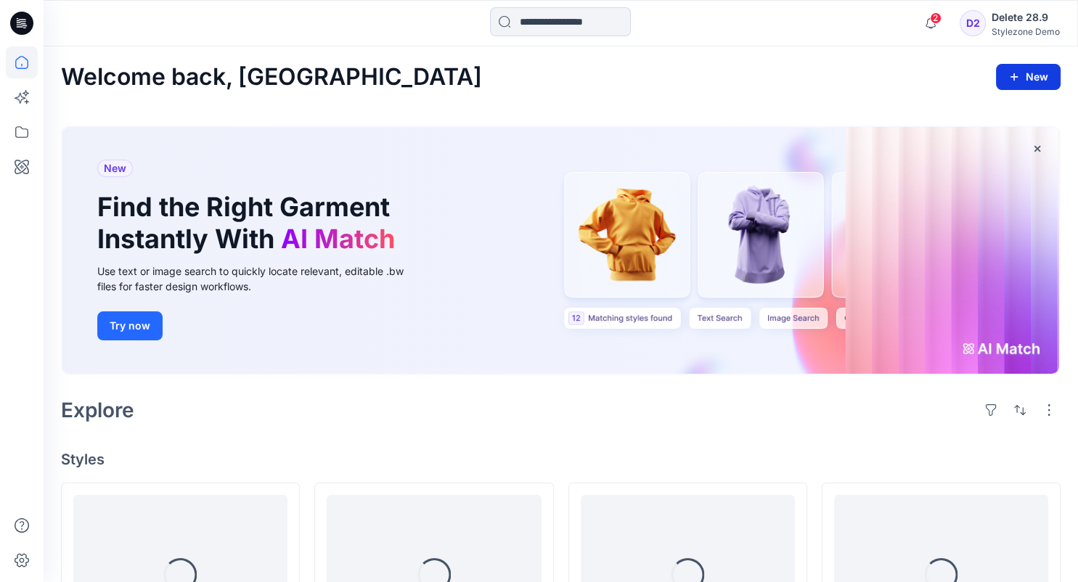
click at [1023, 83] on button "New" at bounding box center [1028, 77] width 65 height 26
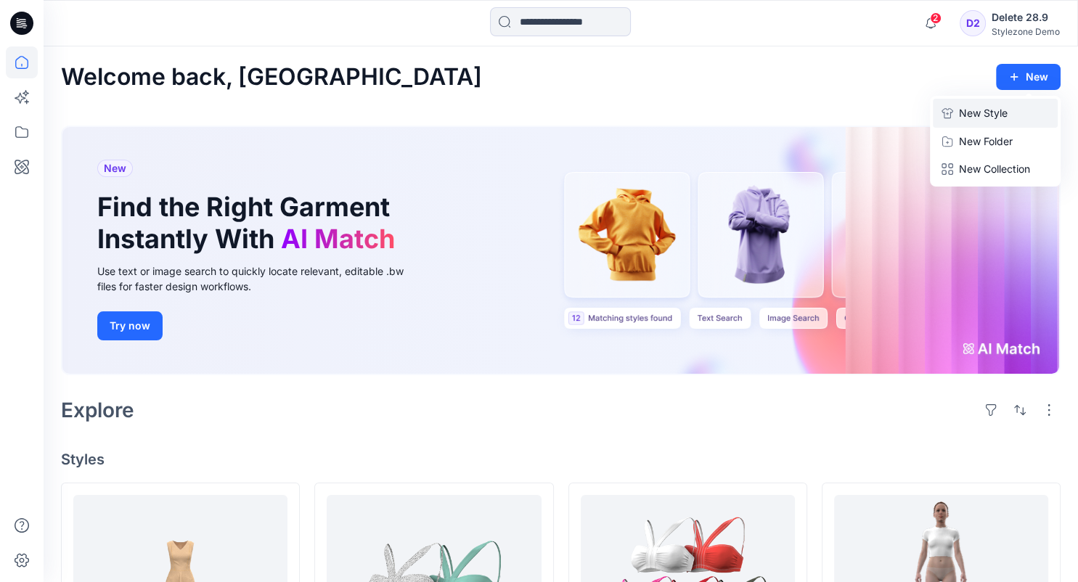
click at [998, 118] on p "New Style" at bounding box center [983, 113] width 49 height 17
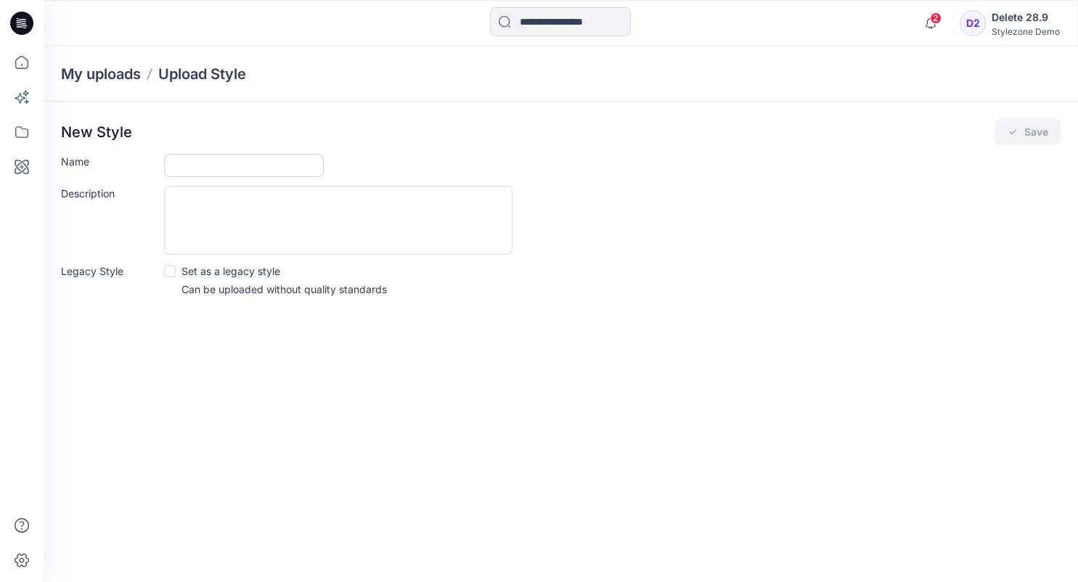
click at [248, 161] on input "Name" at bounding box center [244, 165] width 160 height 23
type input "*****"
click at [168, 272] on span at bounding box center [170, 272] width 12 height 12
drag, startPoint x: 1022, startPoint y: 133, endPoint x: 816, endPoint y: 161, distance: 207.4
click at [1022, 132] on button "Save" at bounding box center [1028, 132] width 66 height 26
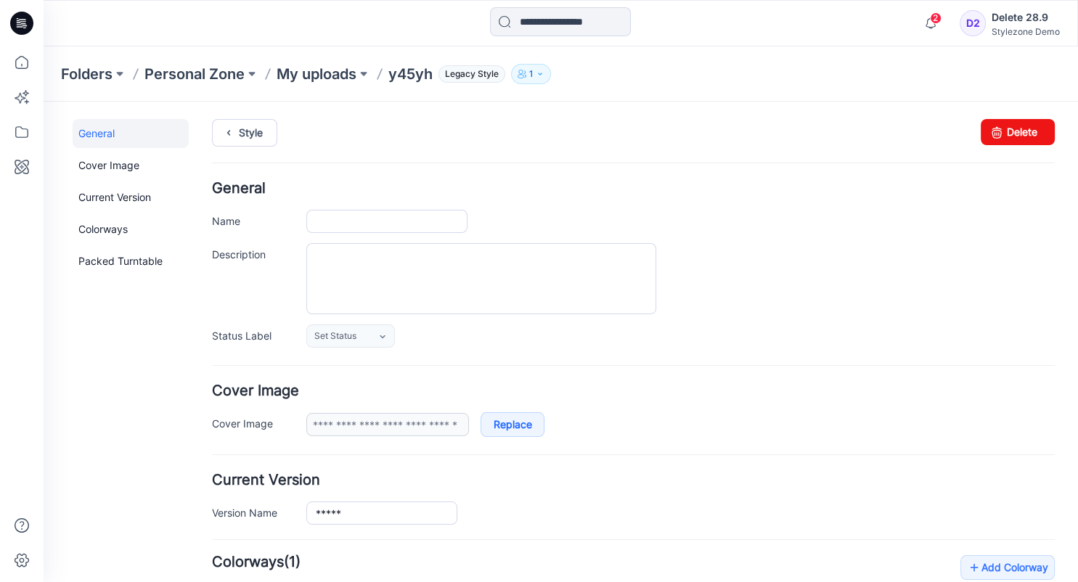
type input "*****"
type input "**********"
click at [1022, 132] on link "Delete" at bounding box center [1018, 132] width 74 height 26
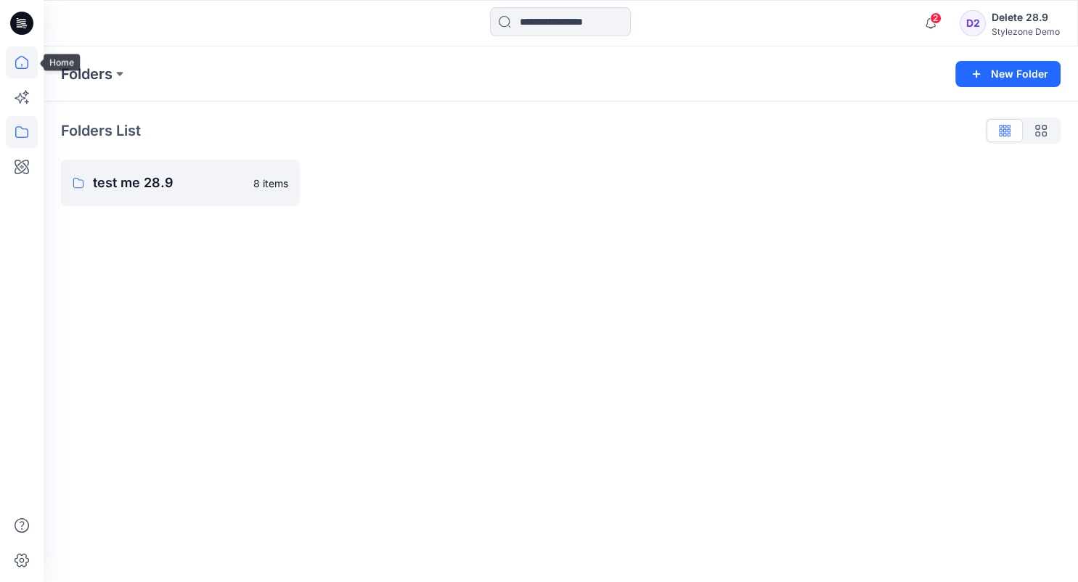
drag, startPoint x: 30, startPoint y: 65, endPoint x: 41, endPoint y: 68, distance: 12.0
click at [30, 65] on icon at bounding box center [22, 62] width 32 height 32
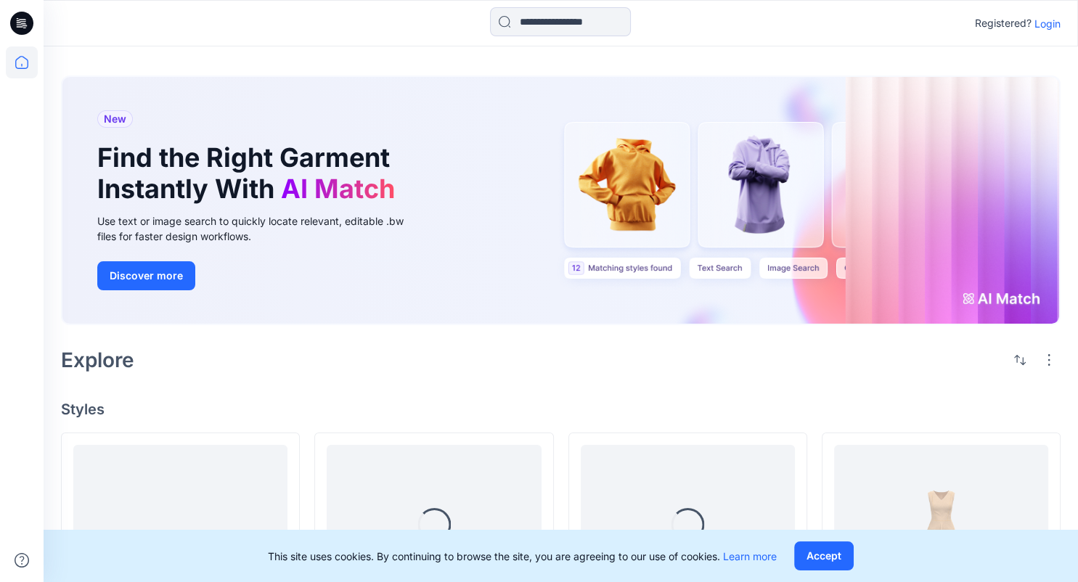
click at [1049, 24] on p "Login" at bounding box center [1048, 23] width 26 height 15
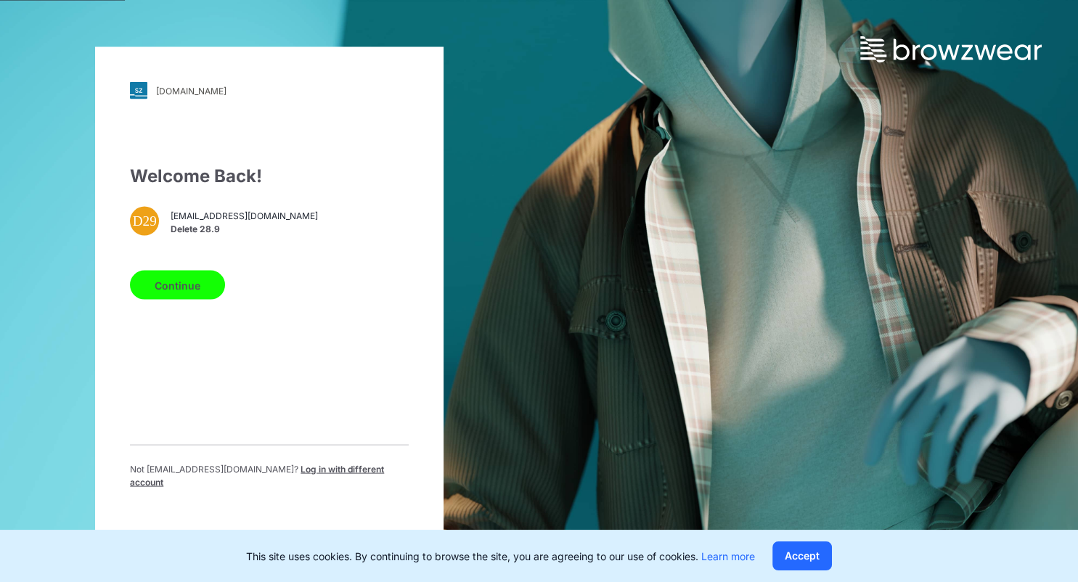
click at [176, 289] on button "Continue" at bounding box center [177, 285] width 95 height 29
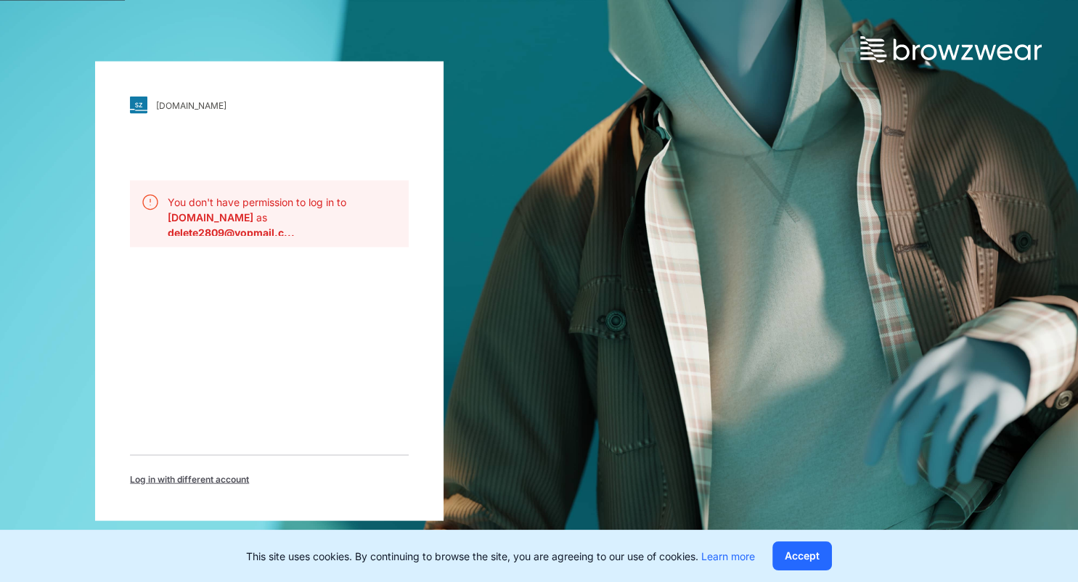
click at [210, 478] on span "Log in with different account" at bounding box center [189, 479] width 119 height 13
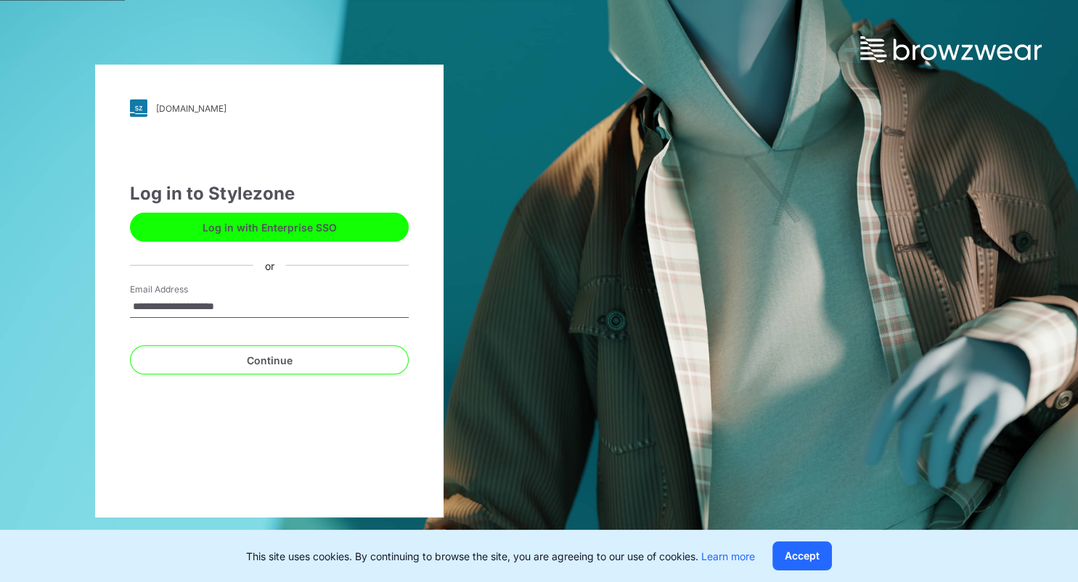
type input "**********"
click at [130, 346] on button "Continue" at bounding box center [269, 360] width 279 height 29
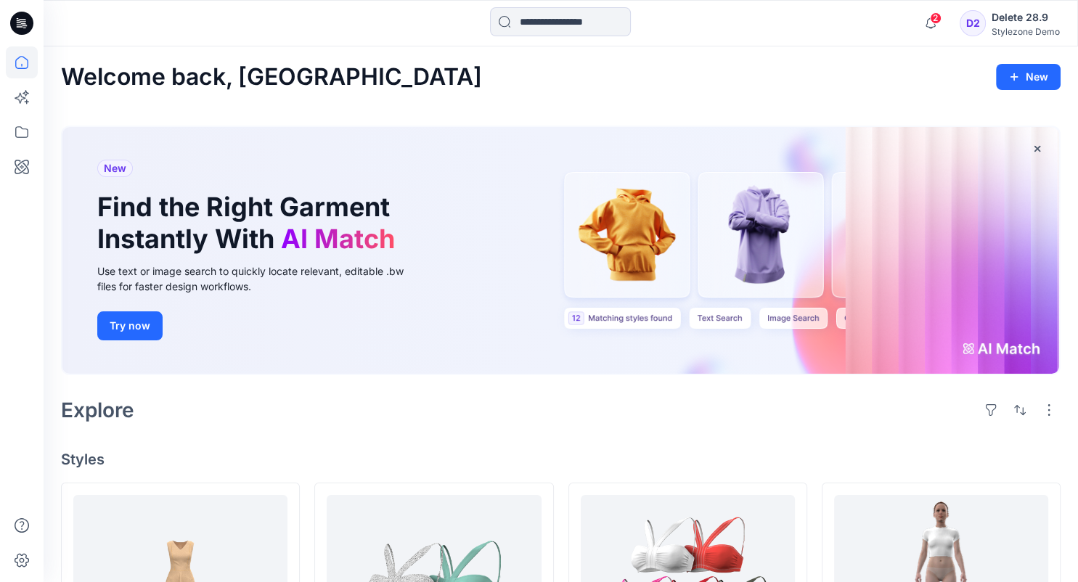
click at [759, 41] on div "2 Notifications [PERSON_NAME] Ashkenazi created 1 new colorway for 1 style. 3 m…" at bounding box center [561, 23] width 1035 height 46
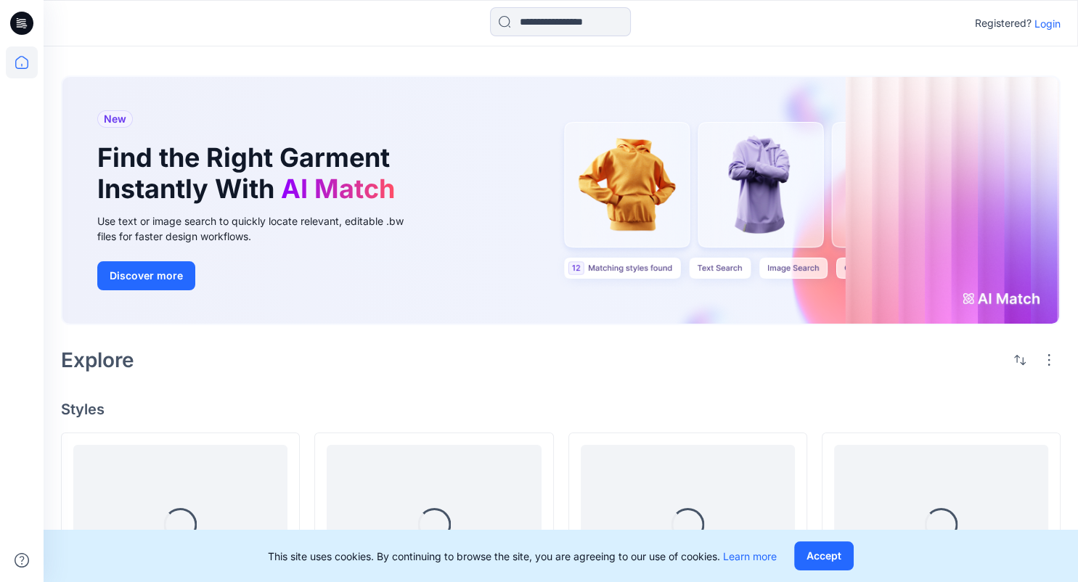
click at [1046, 23] on p "Login" at bounding box center [1048, 23] width 26 height 15
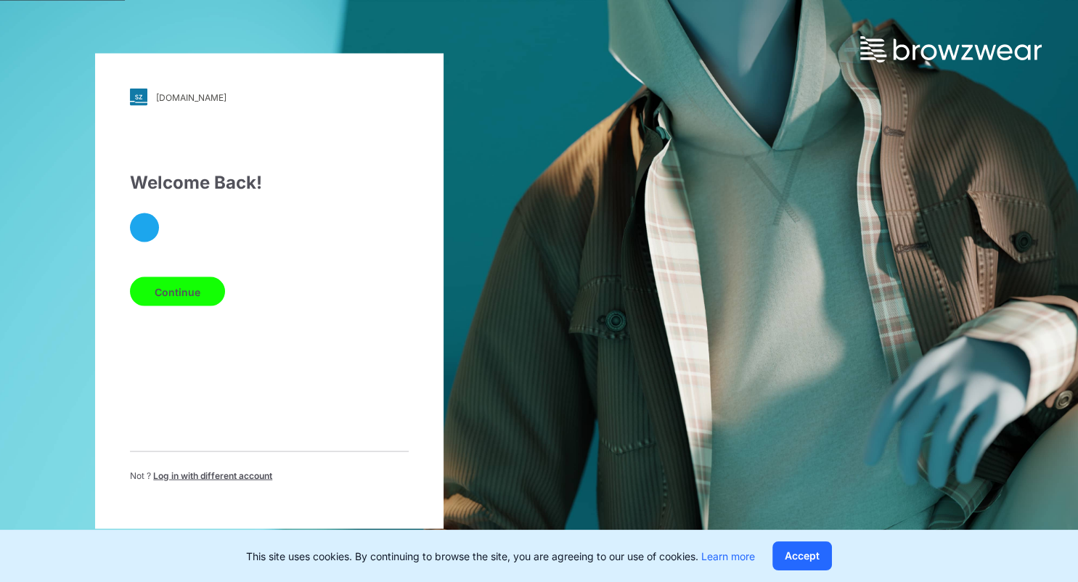
click at [173, 237] on div at bounding box center [269, 227] width 279 height 29
click at [228, 474] on span "Log in with different account" at bounding box center [212, 475] width 119 height 11
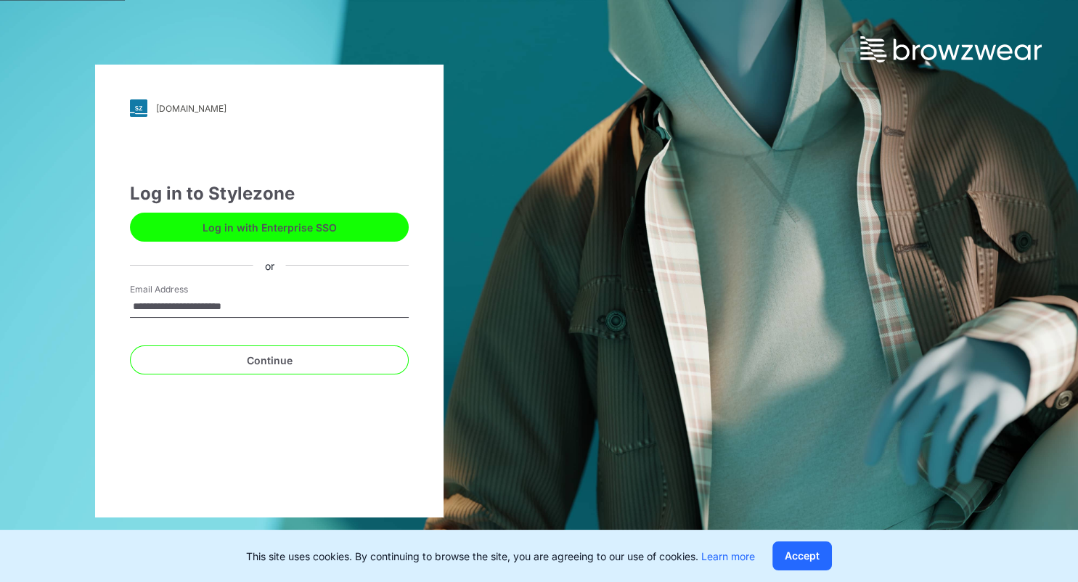
type input "**********"
click at [130, 346] on button "Continue" at bounding box center [269, 360] width 279 height 29
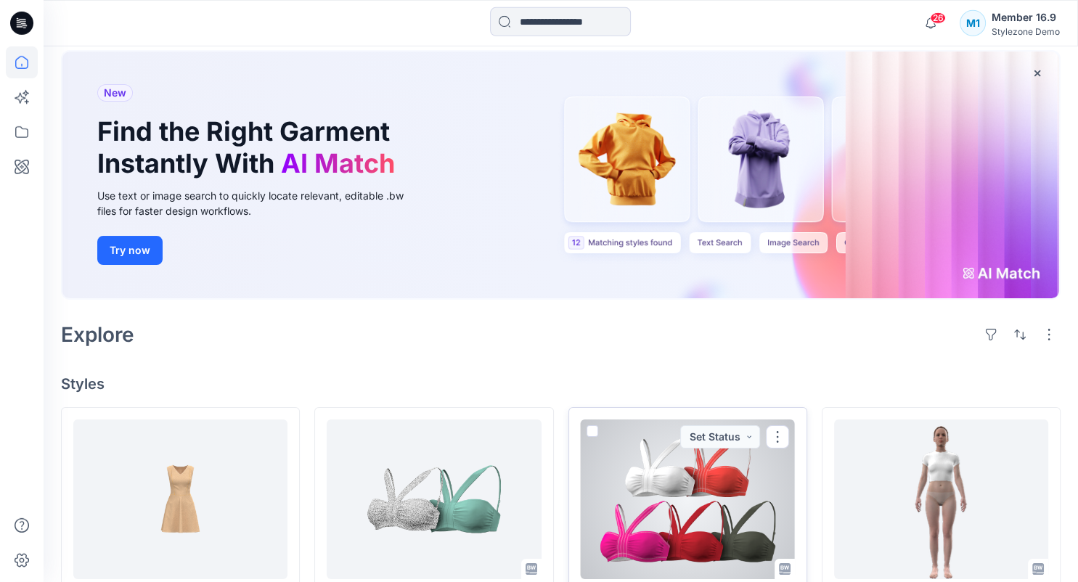
scroll to position [76, 0]
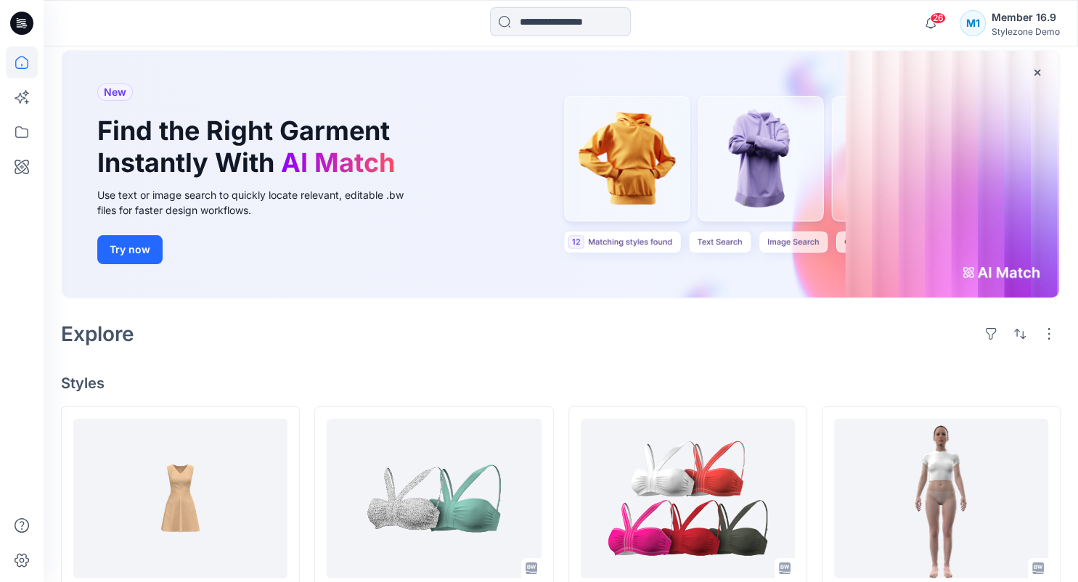
click at [1037, 23] on div "Member 16.9" at bounding box center [1026, 17] width 68 height 17
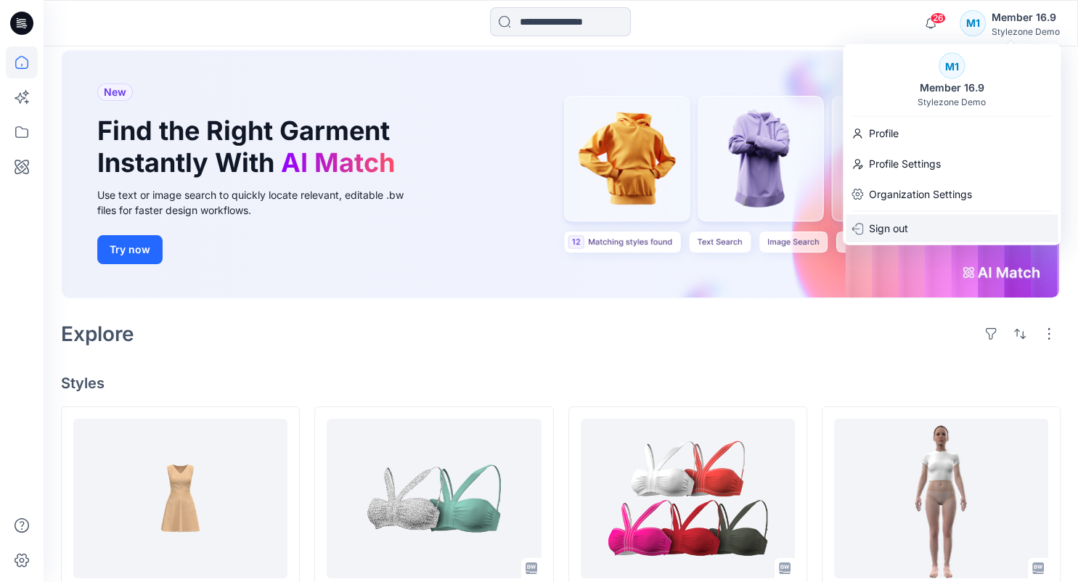
click at [947, 224] on div "Sign out" at bounding box center [952, 229] width 212 height 28
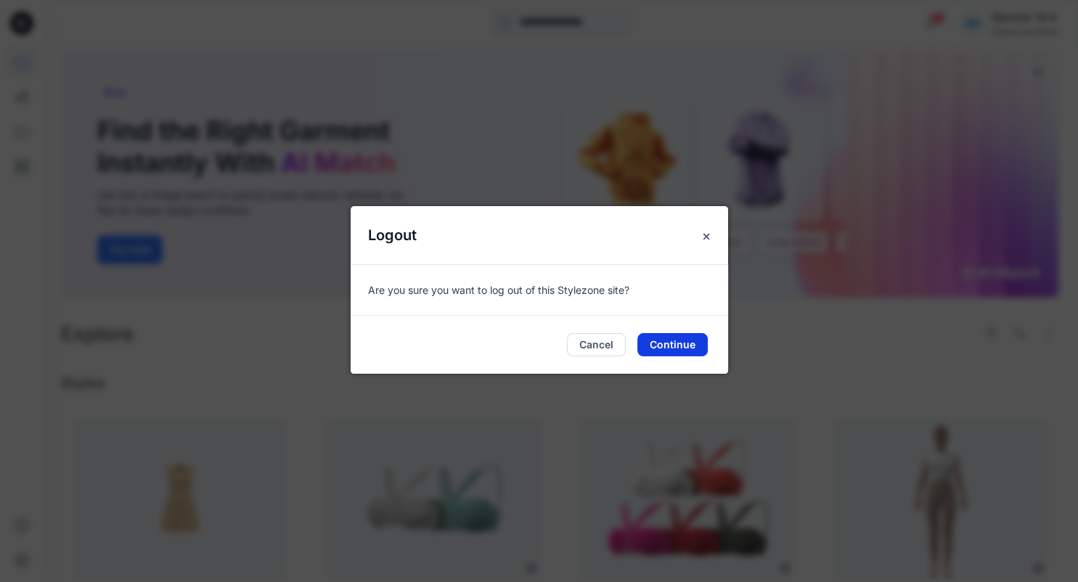
click at [682, 339] on button "Continue" at bounding box center [672, 344] width 70 height 23
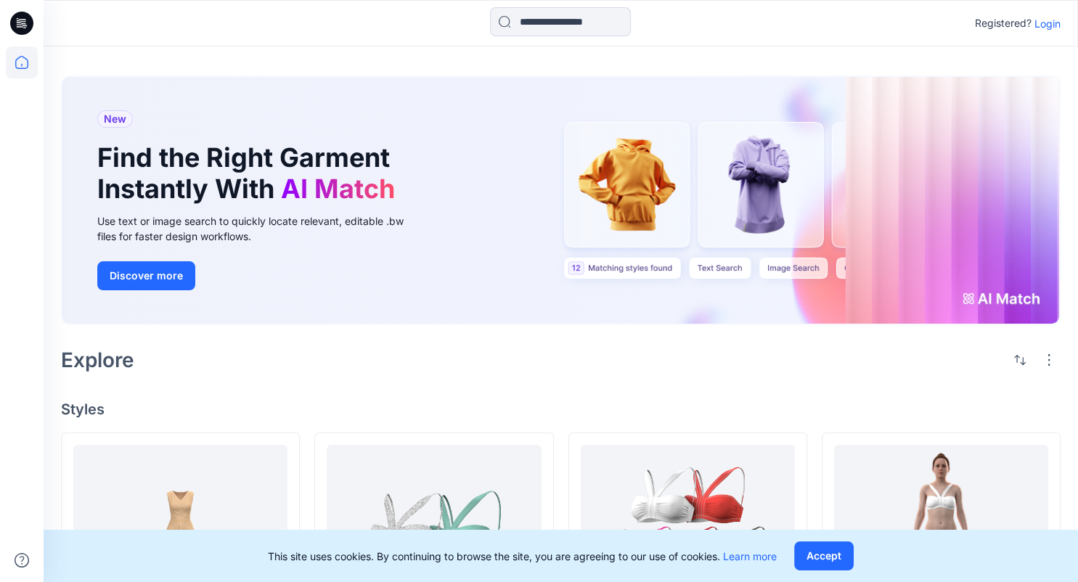
click at [1046, 23] on p "Login" at bounding box center [1048, 23] width 26 height 15
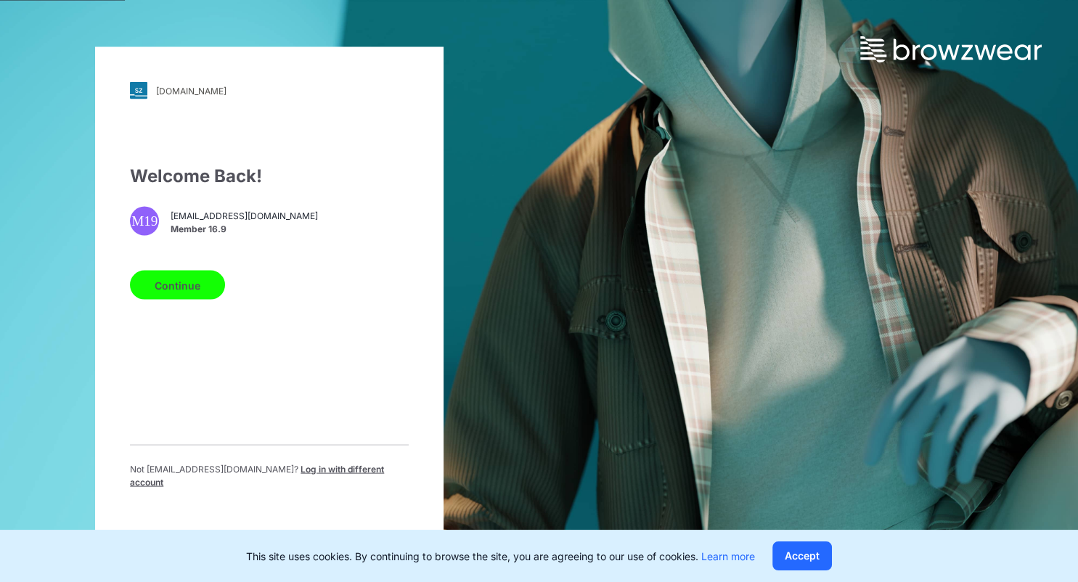
click at [311, 479] on span "Log in with different account" at bounding box center [257, 476] width 254 height 24
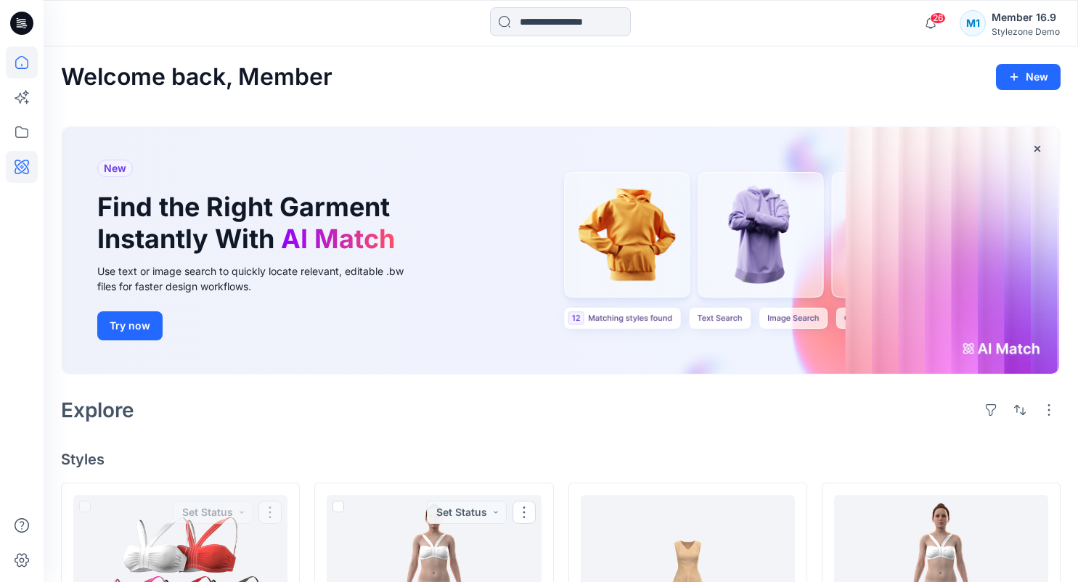
scroll to position [229, 0]
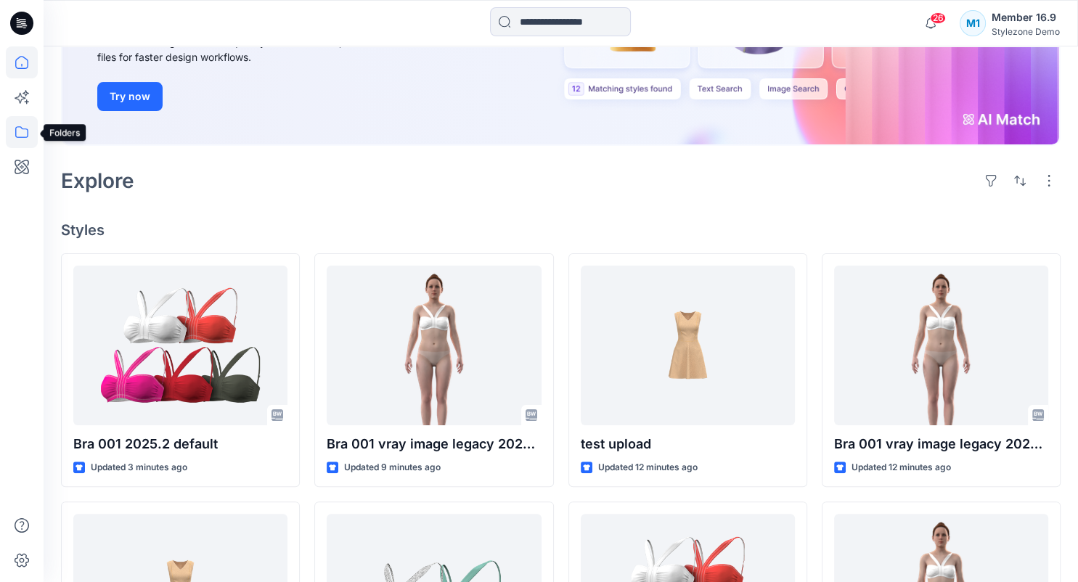
click at [19, 138] on icon at bounding box center [22, 132] width 32 height 32
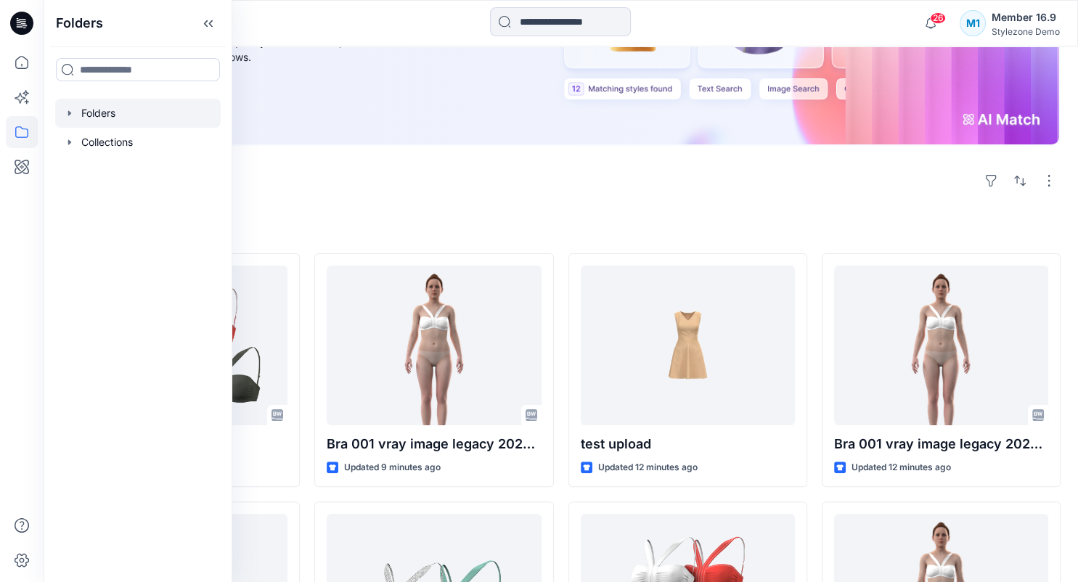
click at [105, 113] on div at bounding box center [138, 113] width 166 height 29
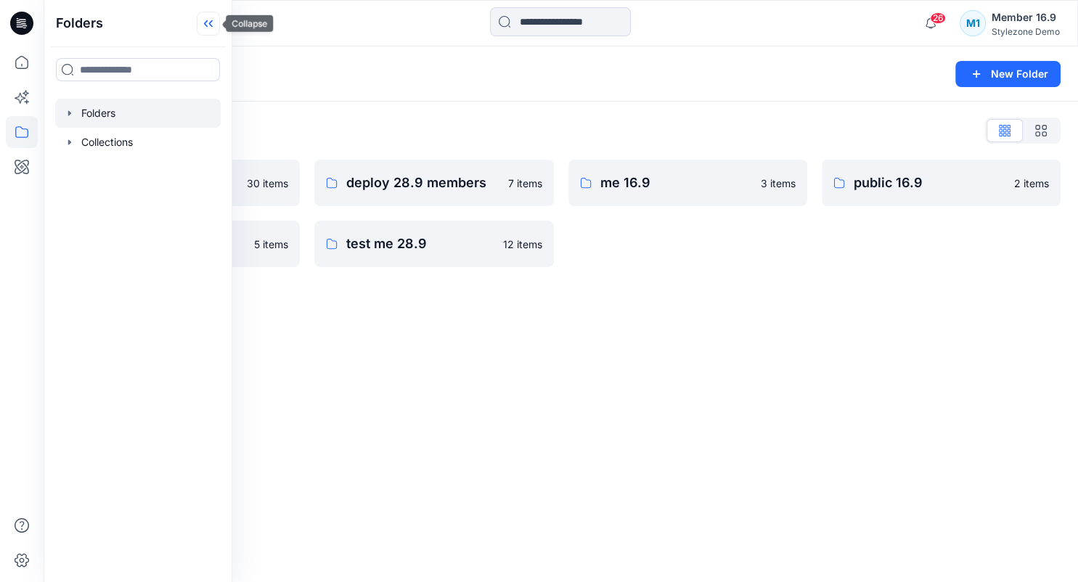
click at [215, 22] on icon at bounding box center [208, 24] width 23 height 24
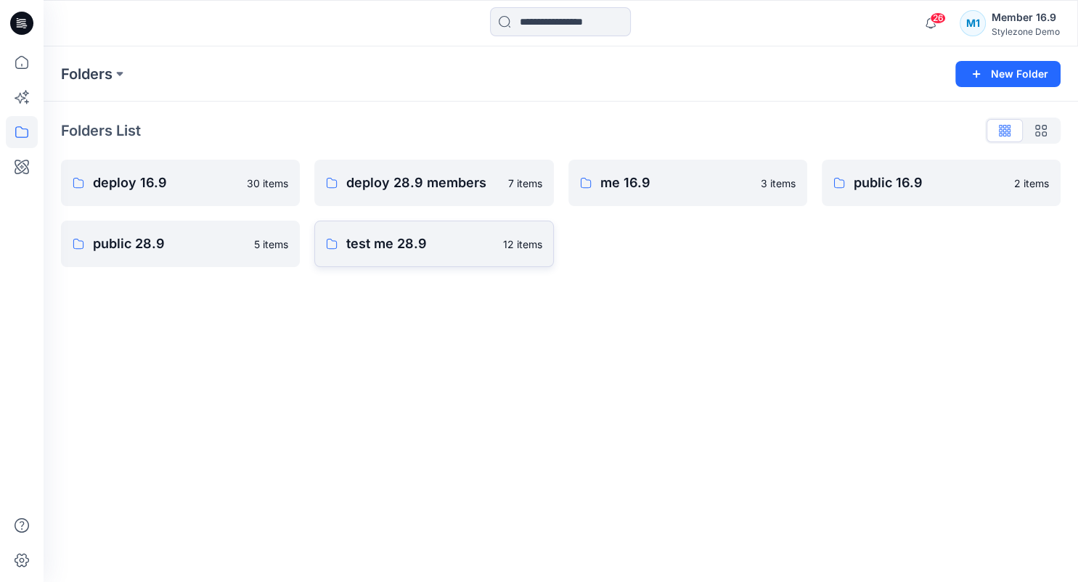
click at [394, 245] on p "test me 28.9" at bounding box center [419, 244] width 147 height 20
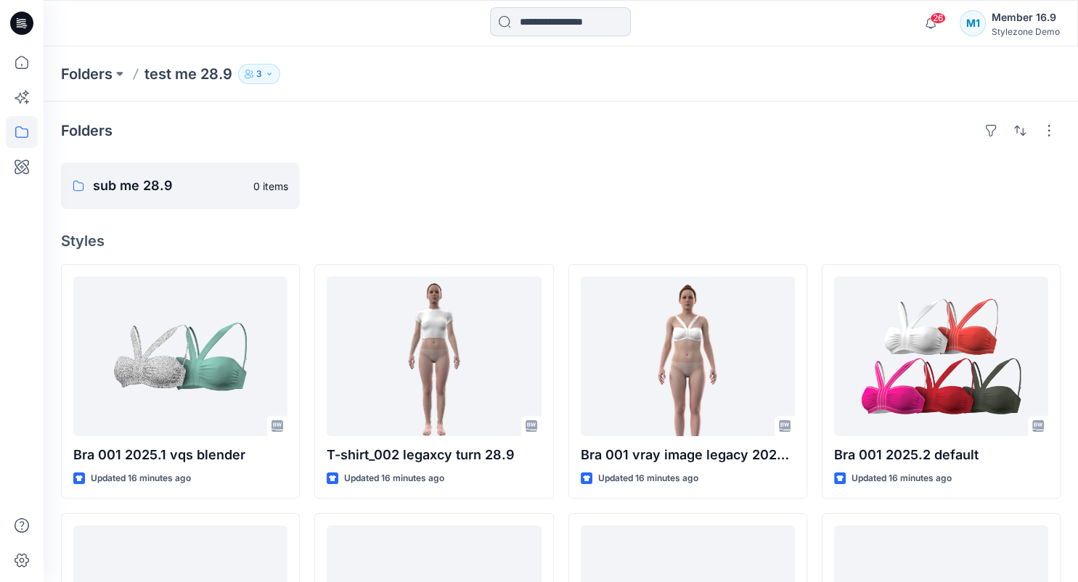
click at [253, 77] on icon "button" at bounding box center [249, 74] width 9 height 9
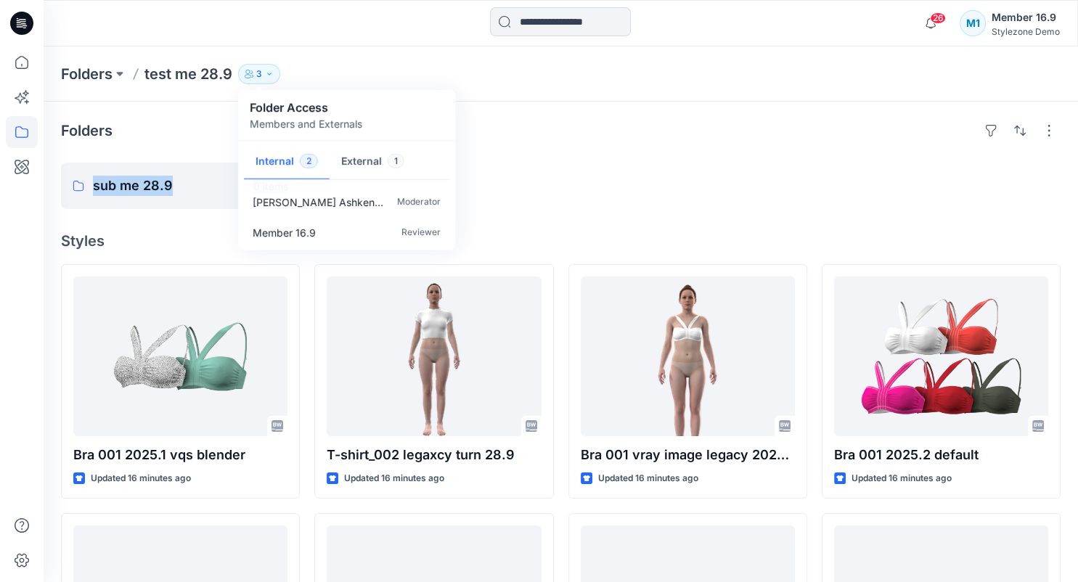
click at [579, 189] on div at bounding box center [688, 186] width 239 height 46
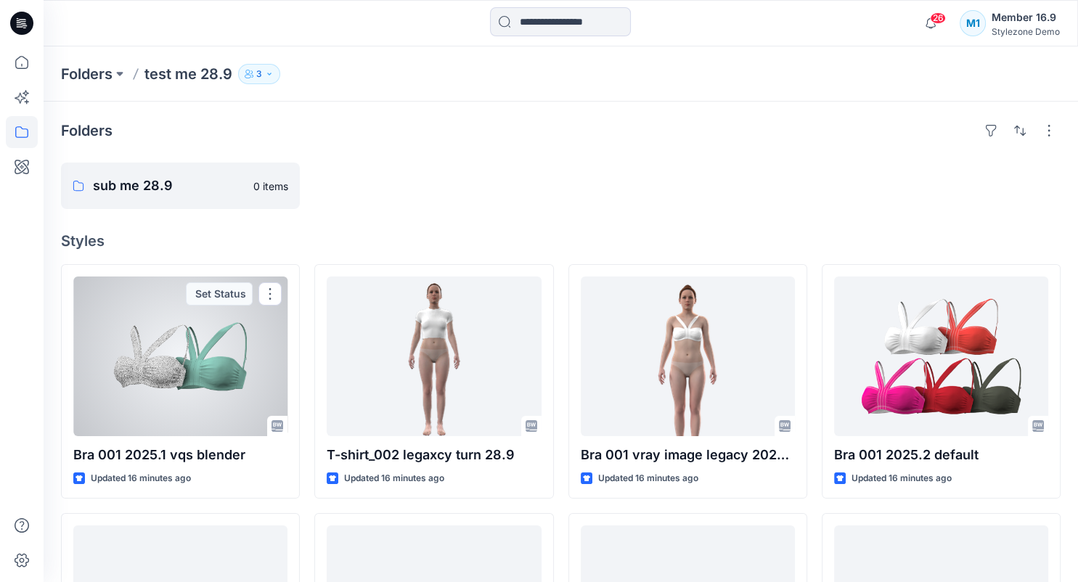
click at [370, 242] on h4 "Styles" at bounding box center [561, 240] width 1000 height 17
click at [269, 294] on button "button" at bounding box center [269, 293] width 23 height 23
click at [171, 341] on div at bounding box center [180, 357] width 214 height 160
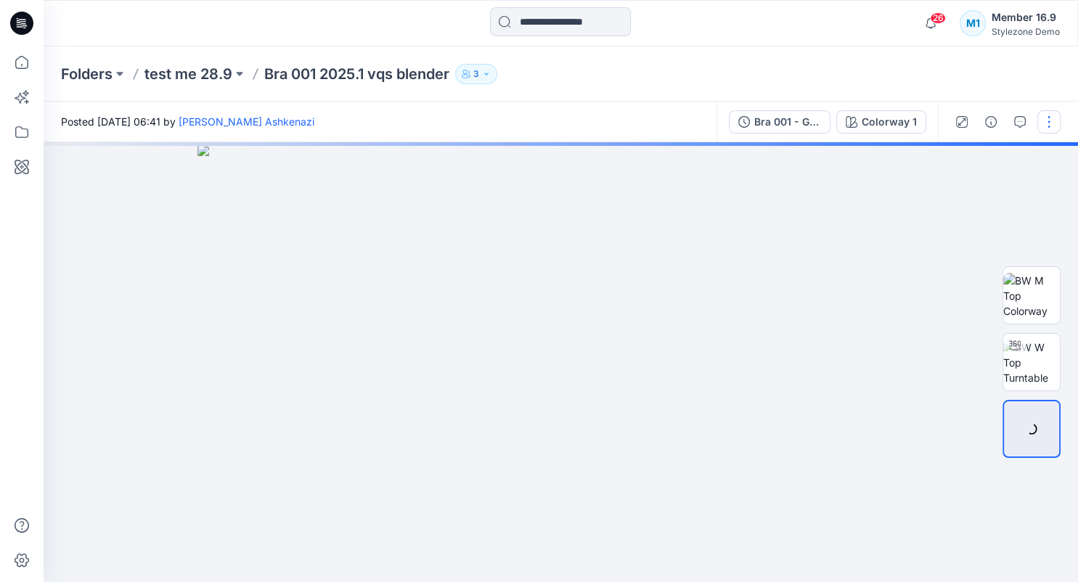
click at [1049, 125] on button "button" at bounding box center [1049, 121] width 23 height 23
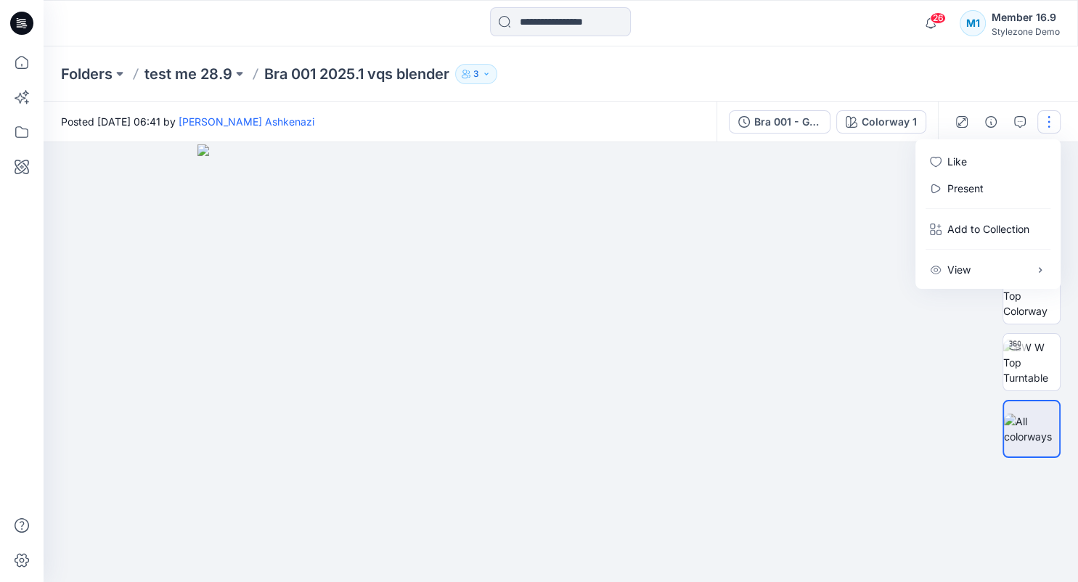
drag, startPoint x: 773, startPoint y: 225, endPoint x: 765, endPoint y: 215, distance: 13.4
click at [768, 224] on img at bounding box center [560, 363] width 726 height 438
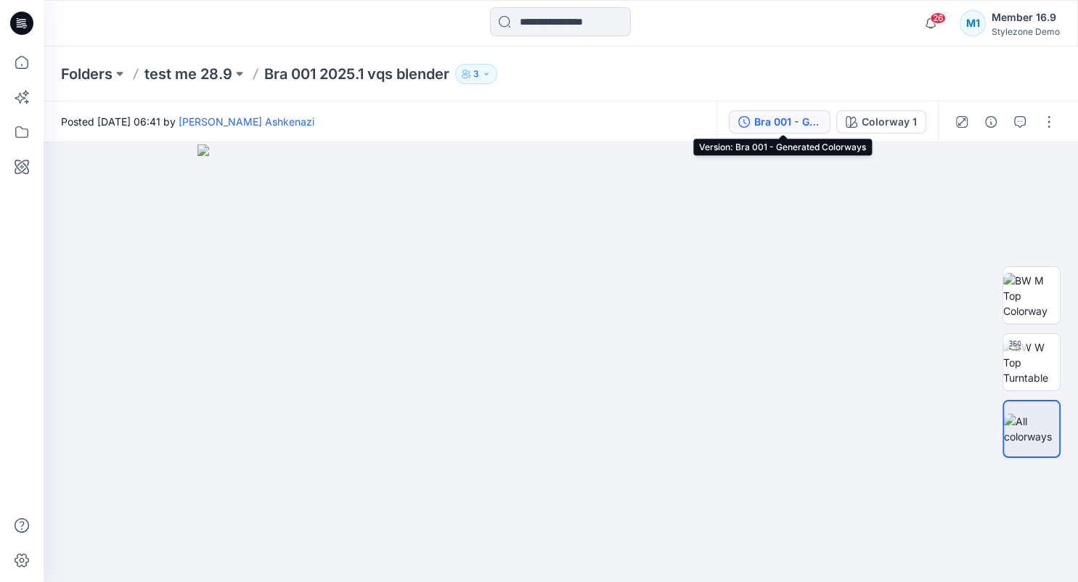
click at [804, 123] on div "Bra 001 - Generated Colorways" at bounding box center [787, 122] width 67 height 16
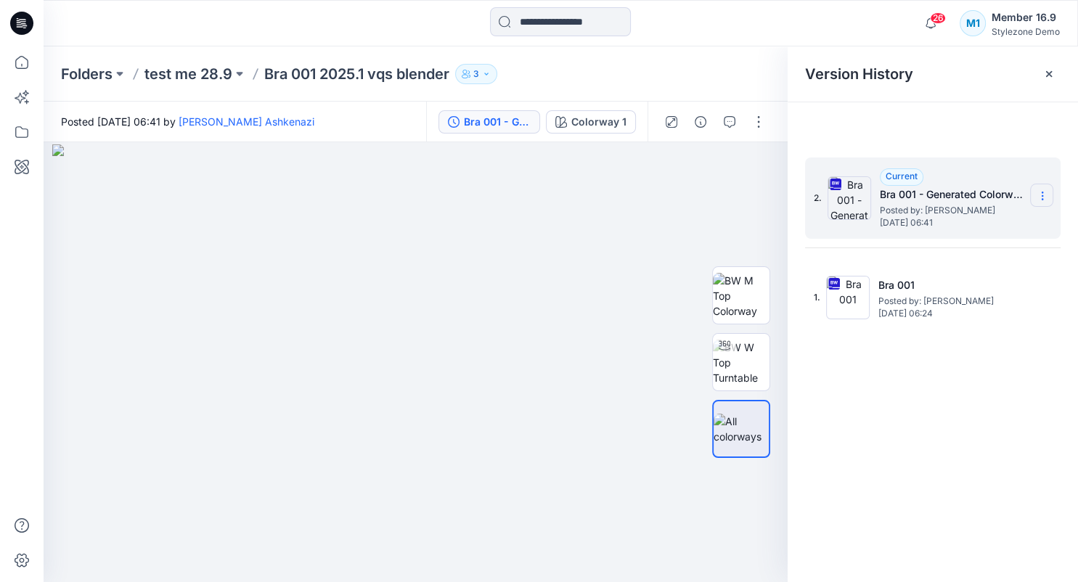
click at [1043, 196] on icon at bounding box center [1042, 196] width 1 height 1
click at [1024, 222] on span "Download Source BW File" at bounding box center [969, 224] width 122 height 17
drag, startPoint x: 743, startPoint y: 282, endPoint x: 754, endPoint y: 248, distance: 35.6
click at [743, 281] on img at bounding box center [741, 296] width 57 height 46
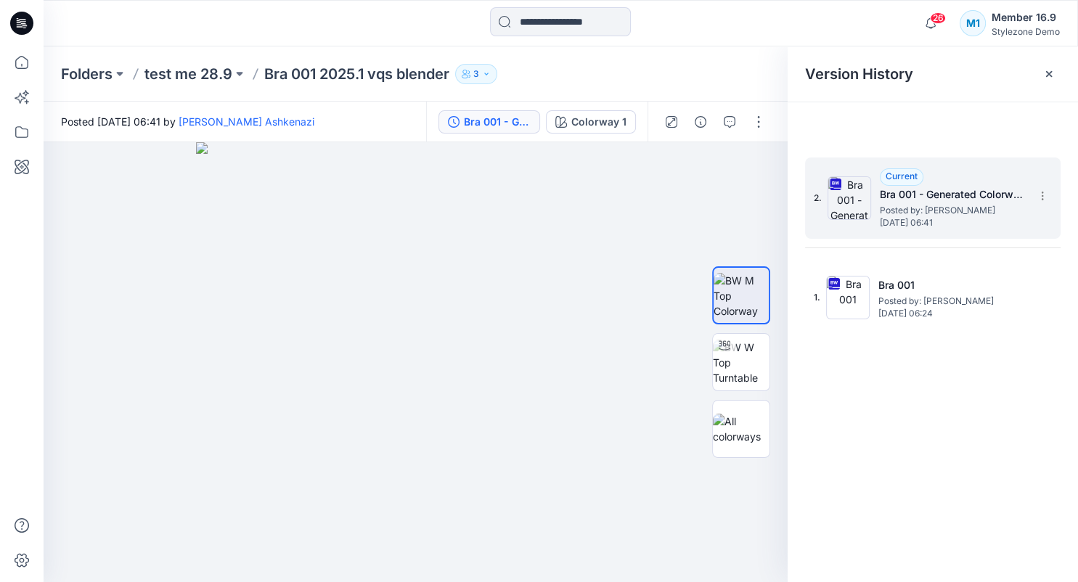
click at [608, 67] on div "Folders test me 28.9 Bra 001 2025.1 vqs blender 3" at bounding box center [504, 74] width 887 height 20
click at [755, 161] on icon "button" at bounding box center [756, 167] width 12 height 12
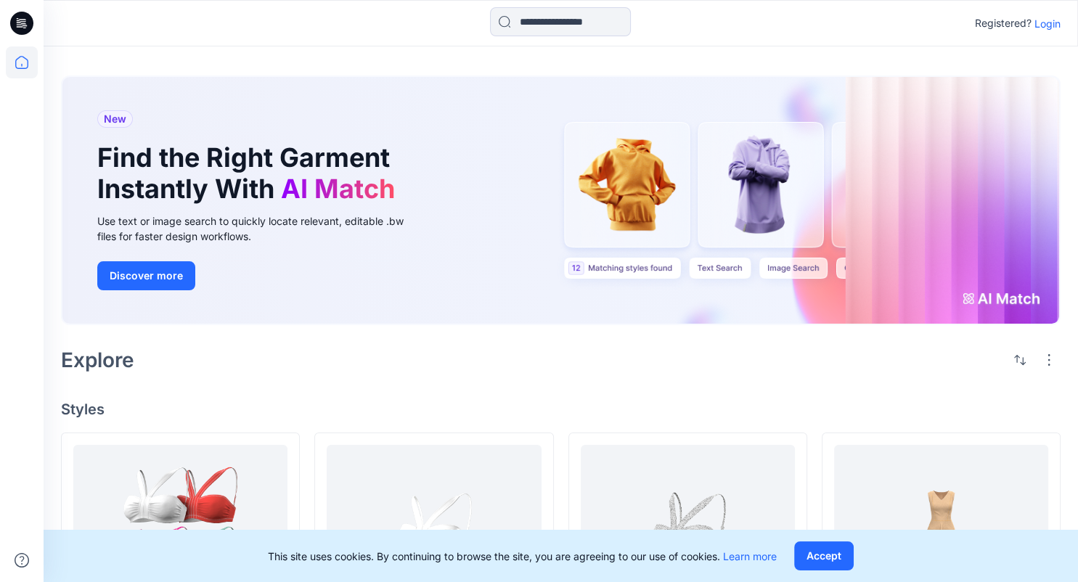
click at [1049, 21] on p "Login" at bounding box center [1048, 23] width 26 height 15
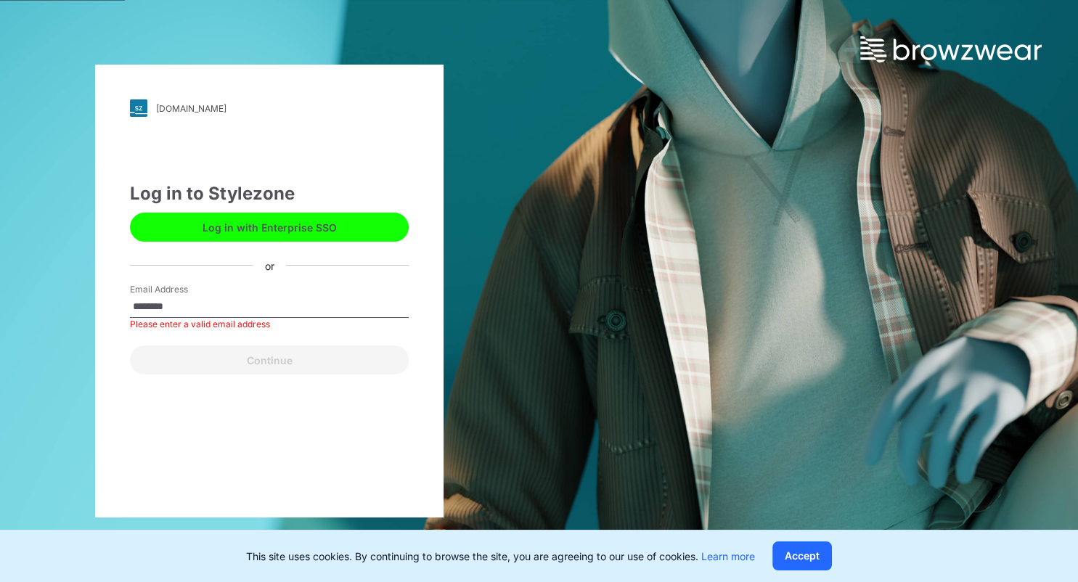
click at [222, 306] on input "********" at bounding box center [269, 307] width 279 height 22
click at [222, 305] on input "********" at bounding box center [269, 307] width 279 height 22
click at [222, 304] on input "********" at bounding box center [269, 307] width 279 height 22
paste input "**********"
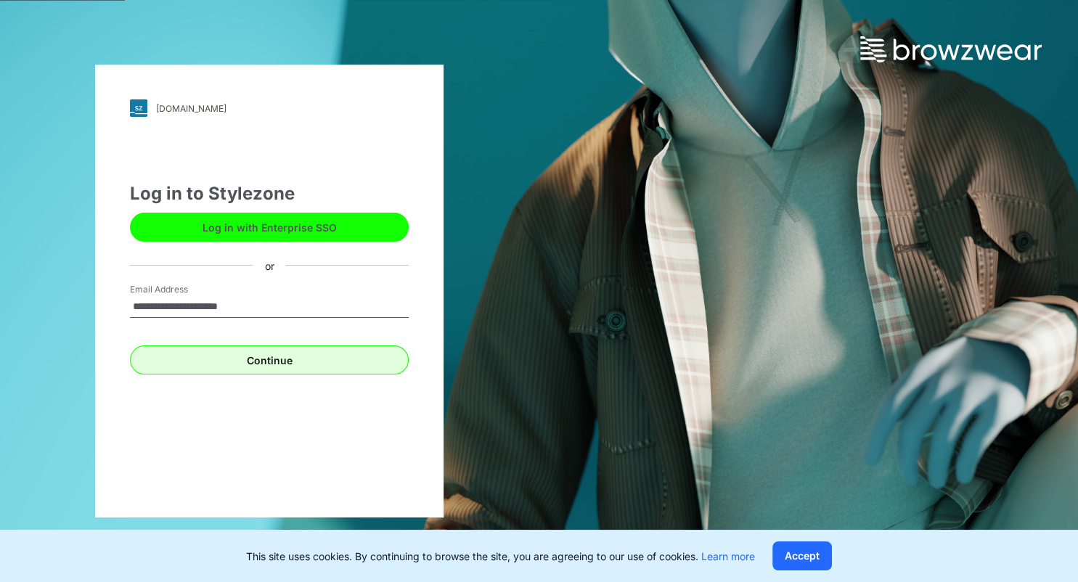
type input "**********"
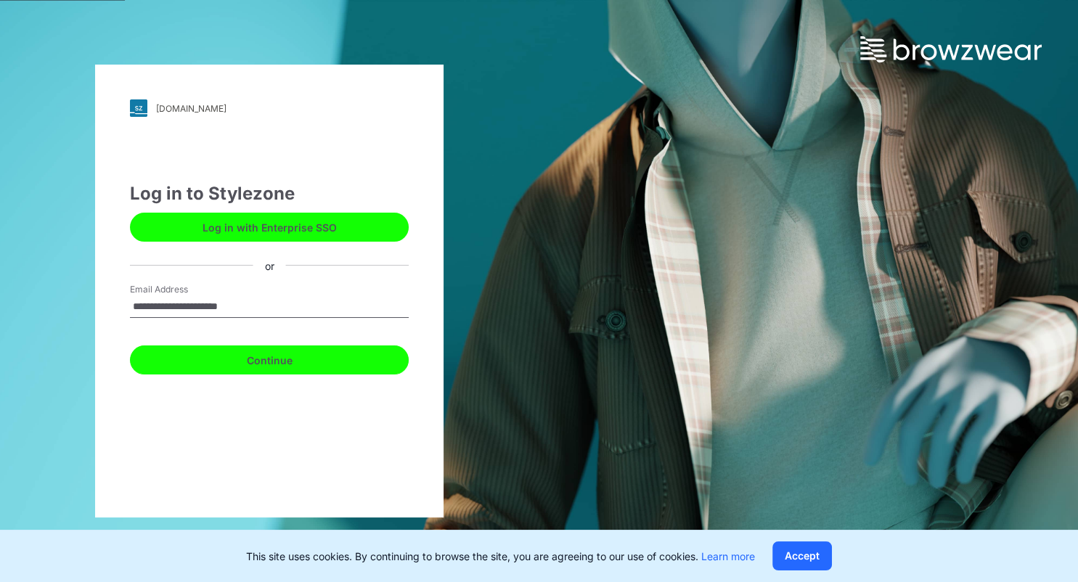
click at [210, 352] on button "Continue" at bounding box center [269, 360] width 279 height 29
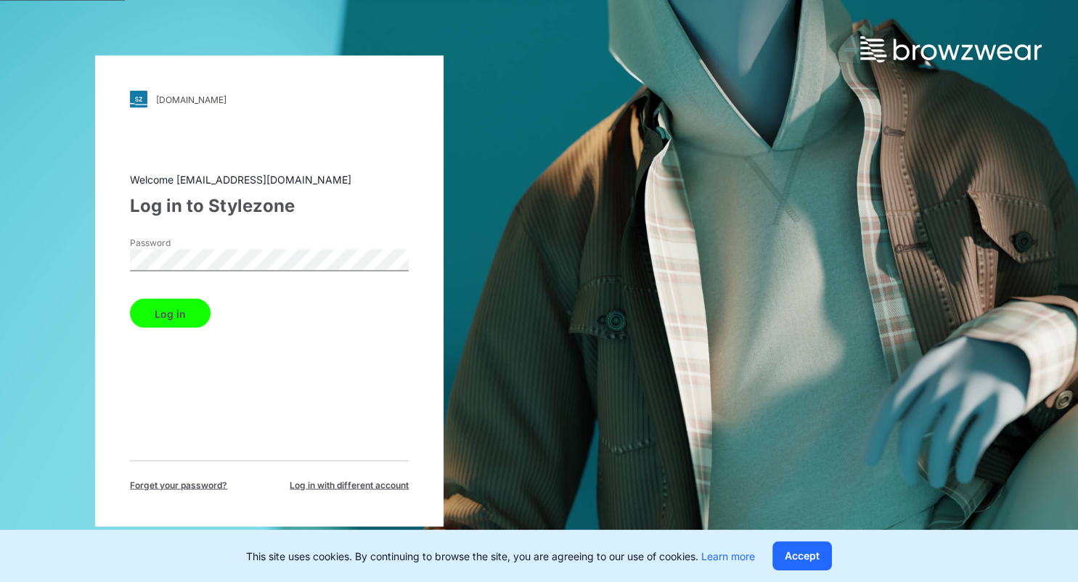
click at [161, 306] on button "Log in" at bounding box center [170, 313] width 81 height 29
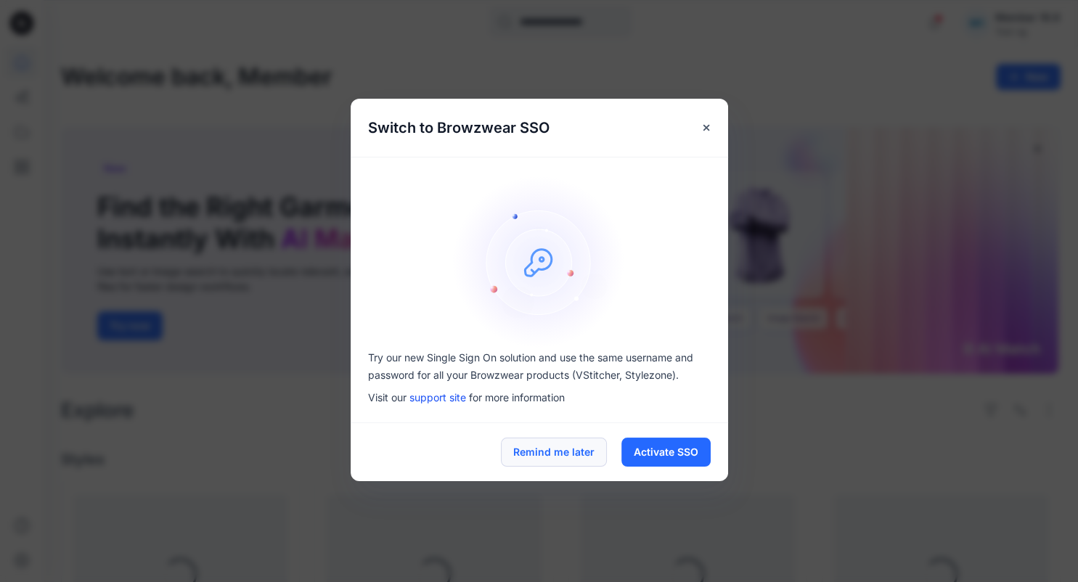
click at [560, 449] on button "Remind me later" at bounding box center [554, 452] width 106 height 29
